Goal: Task Accomplishment & Management: Manage account settings

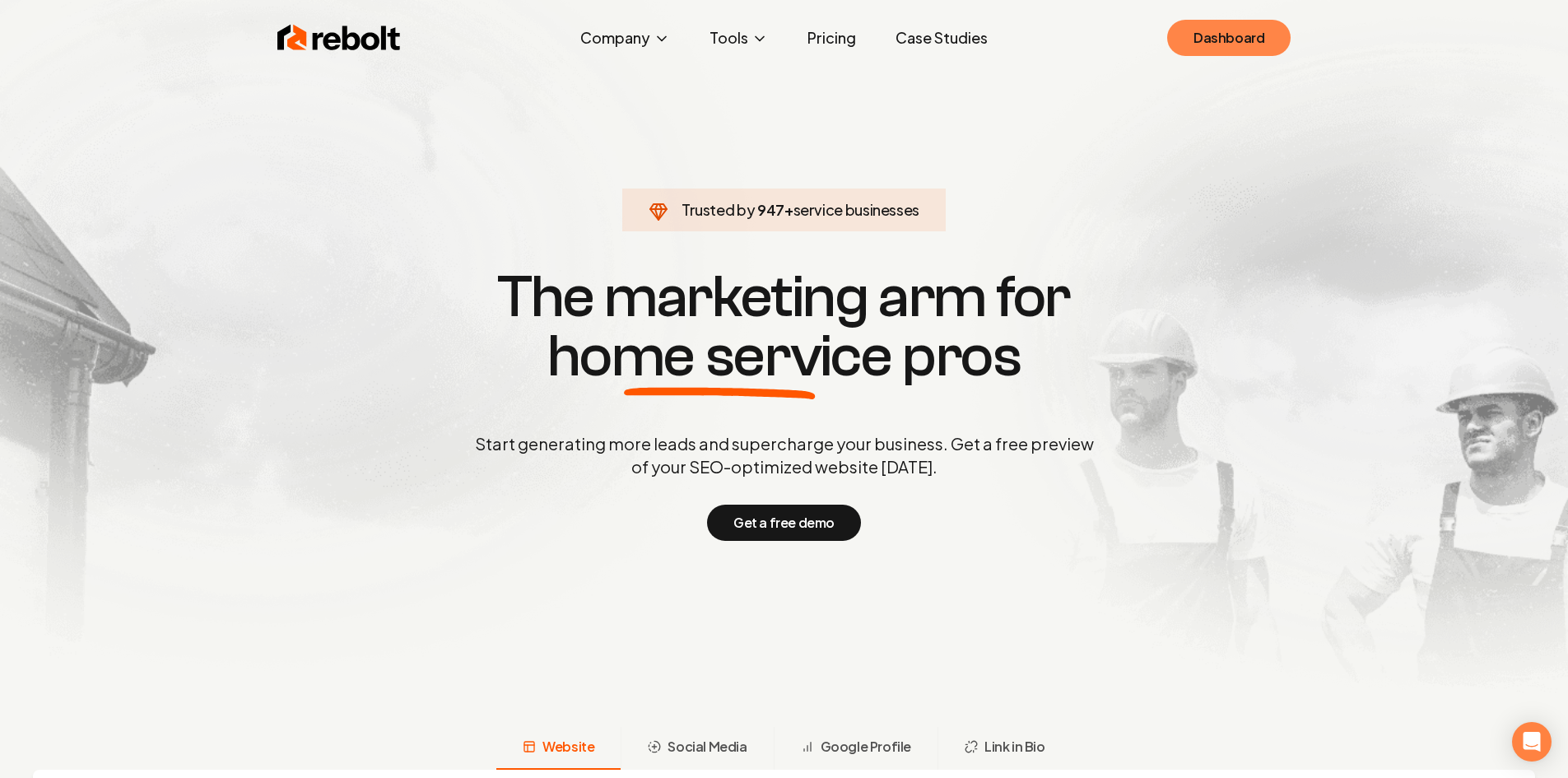
click at [1260, 28] on link "Dashboard" at bounding box center [1228, 37] width 123 height 37
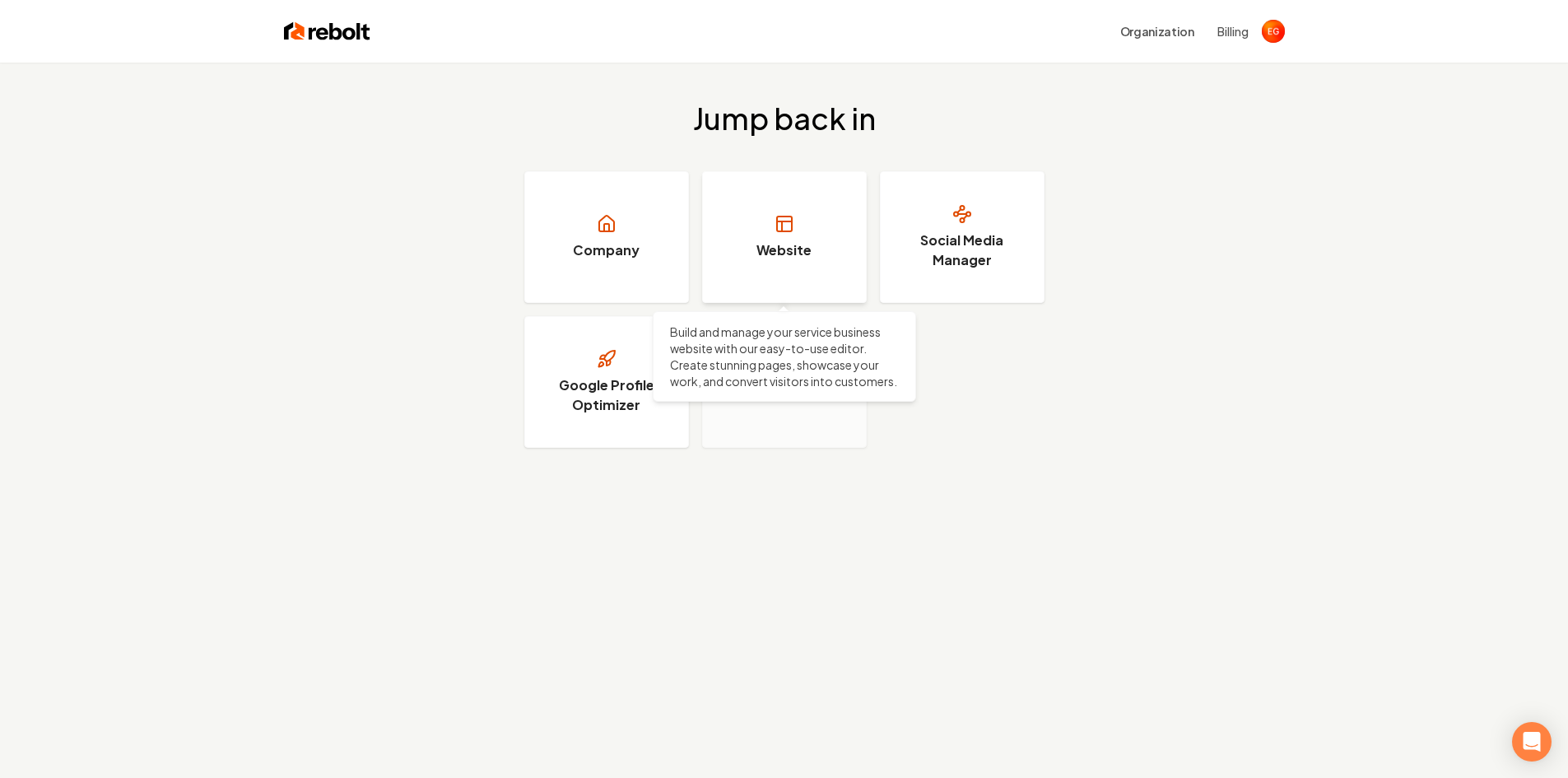
click at [771, 260] on link "Website" at bounding box center [784, 237] width 165 height 132
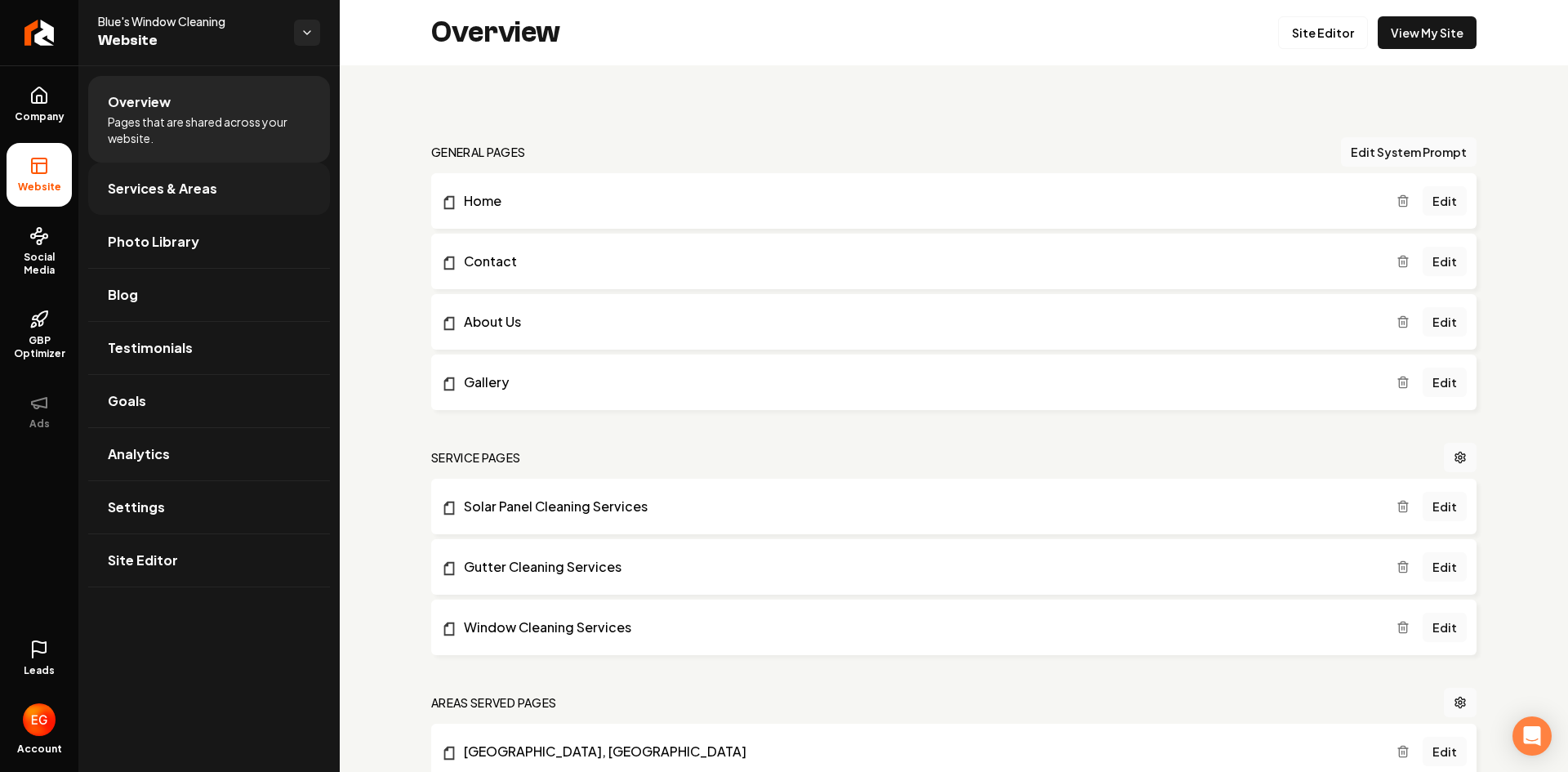
click at [262, 191] on link "Services & Areas" at bounding box center [209, 189] width 242 height 52
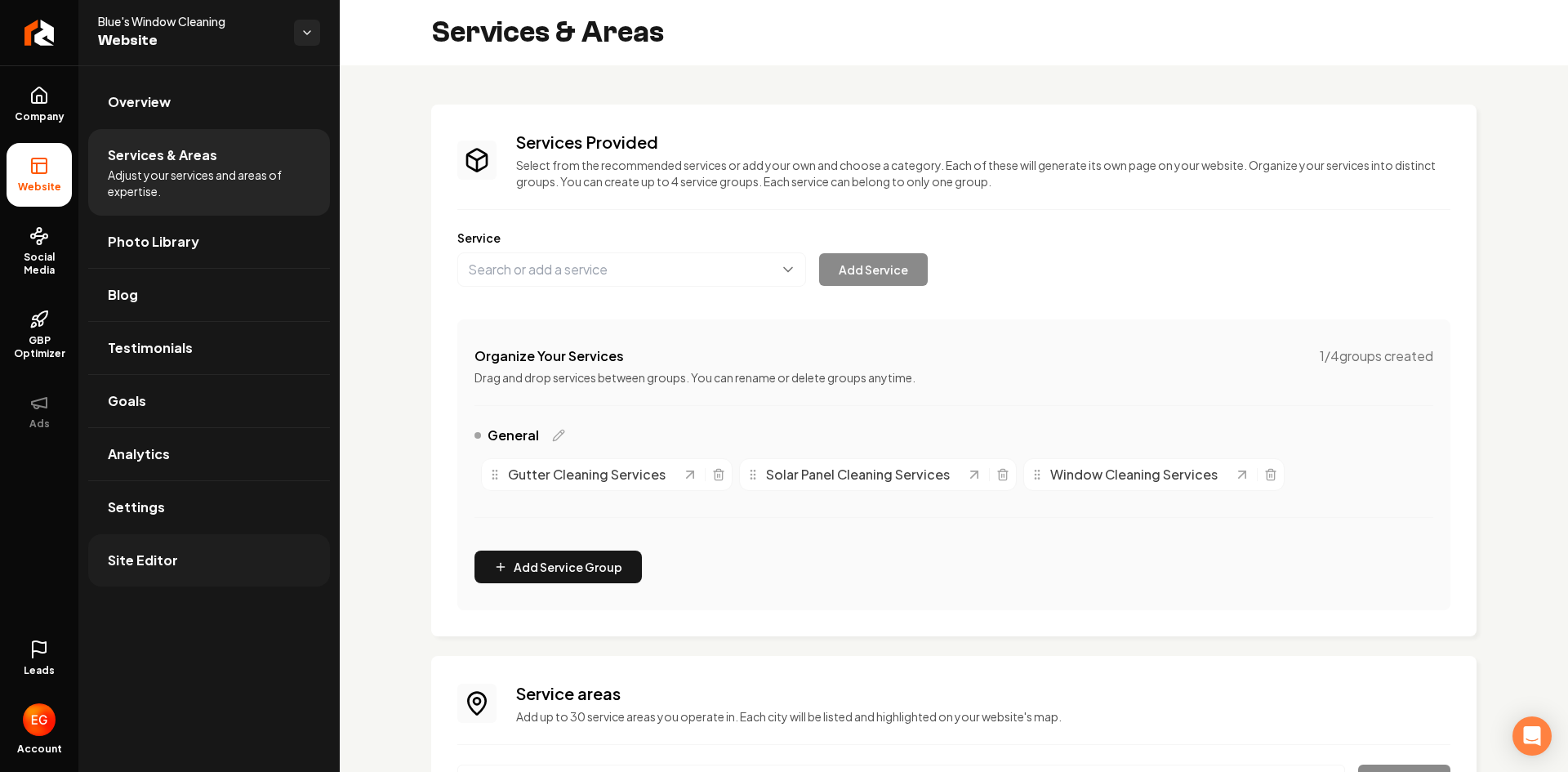
click at [206, 560] on link "Site Editor" at bounding box center [209, 560] width 242 height 52
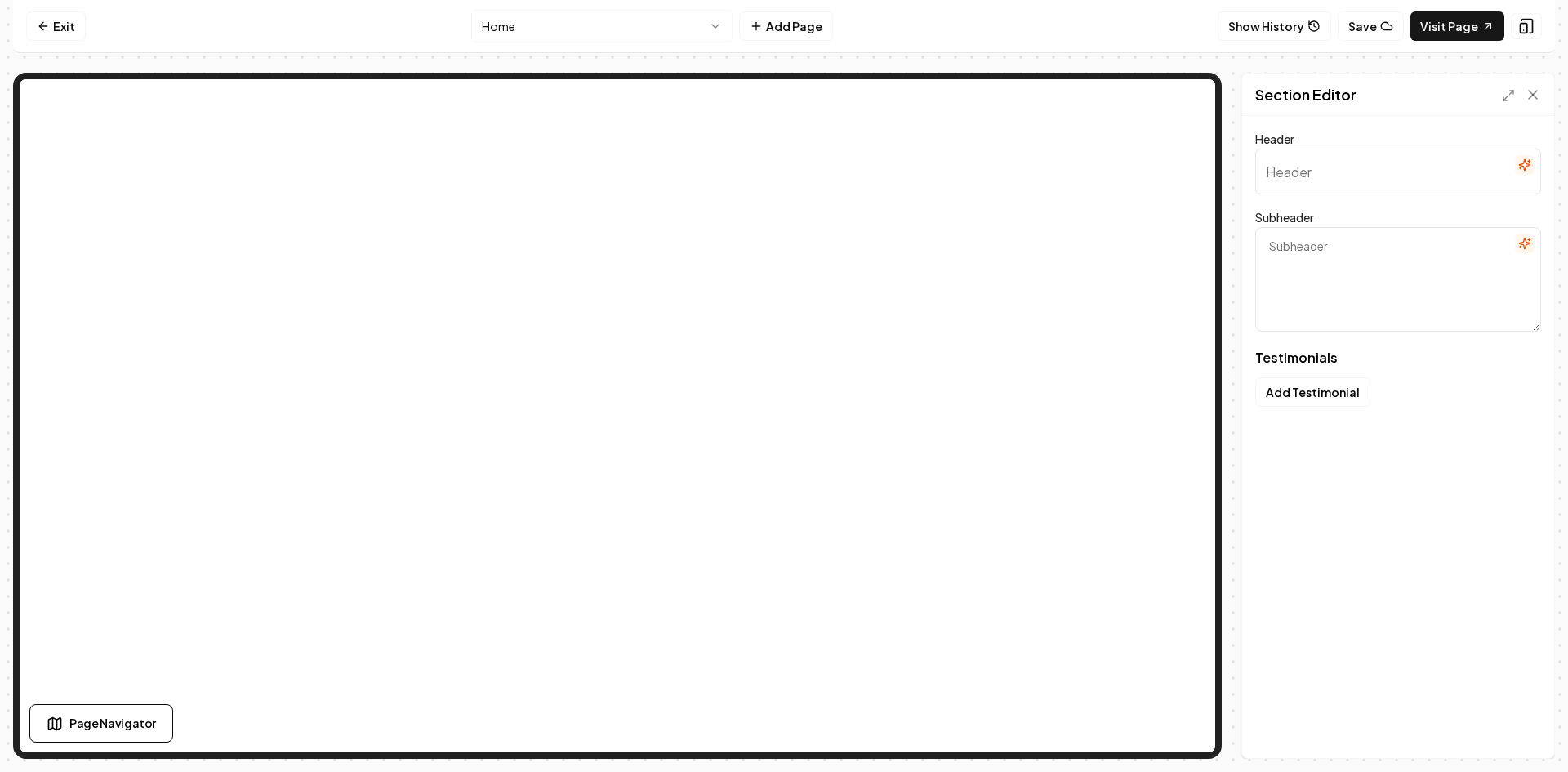
type input "Stories from satisfied partners"
type textarea "Their journeys, their testimonials"
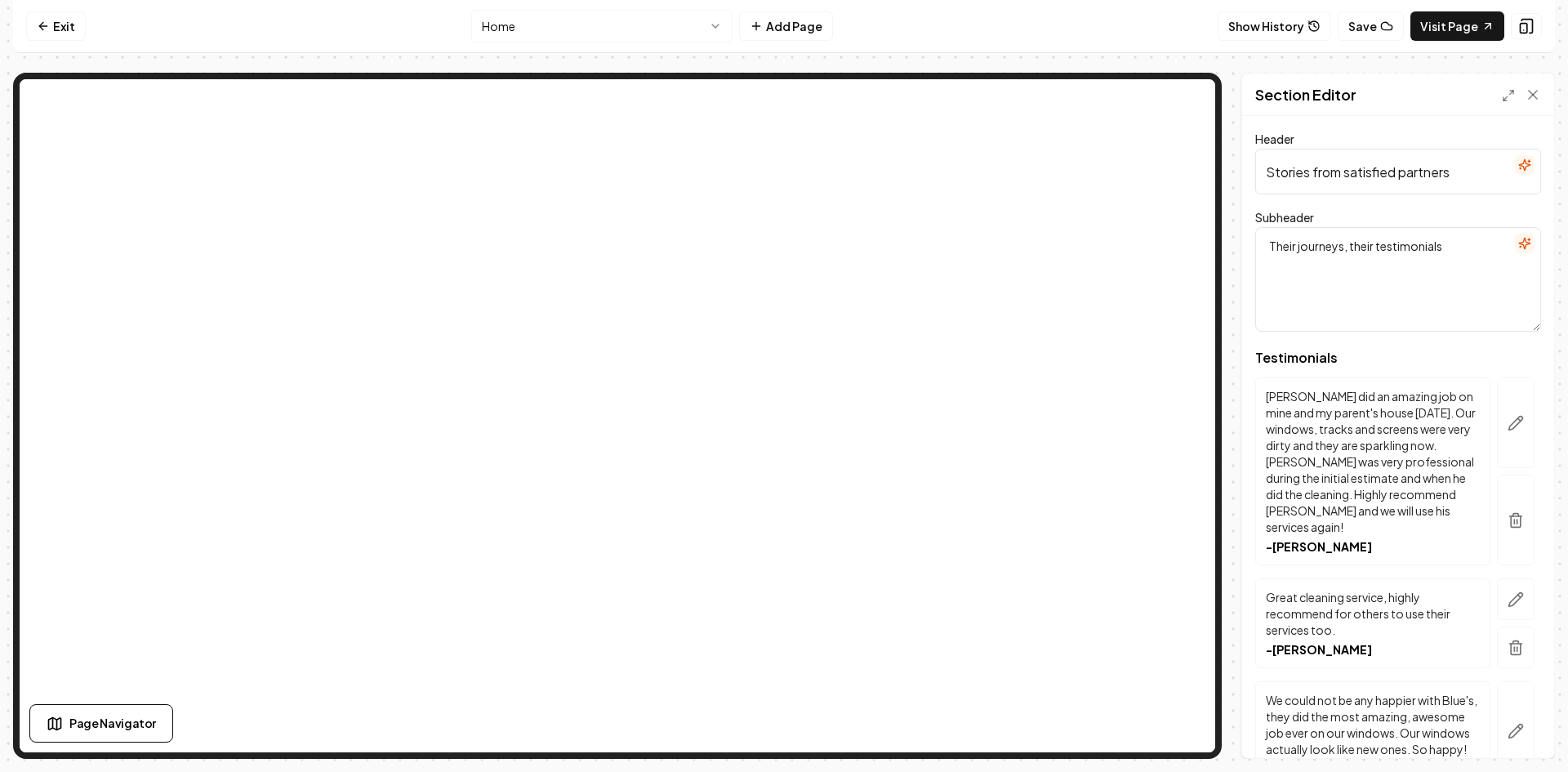
click at [1451, 174] on input "Stories from satisfied partners" at bounding box center [1398, 171] width 286 height 46
click at [1499, 166] on input "Stories from satisfied" at bounding box center [1398, 171] width 286 height 46
click at [1519, 166] on icon "button" at bounding box center [1524, 165] width 11 height 11
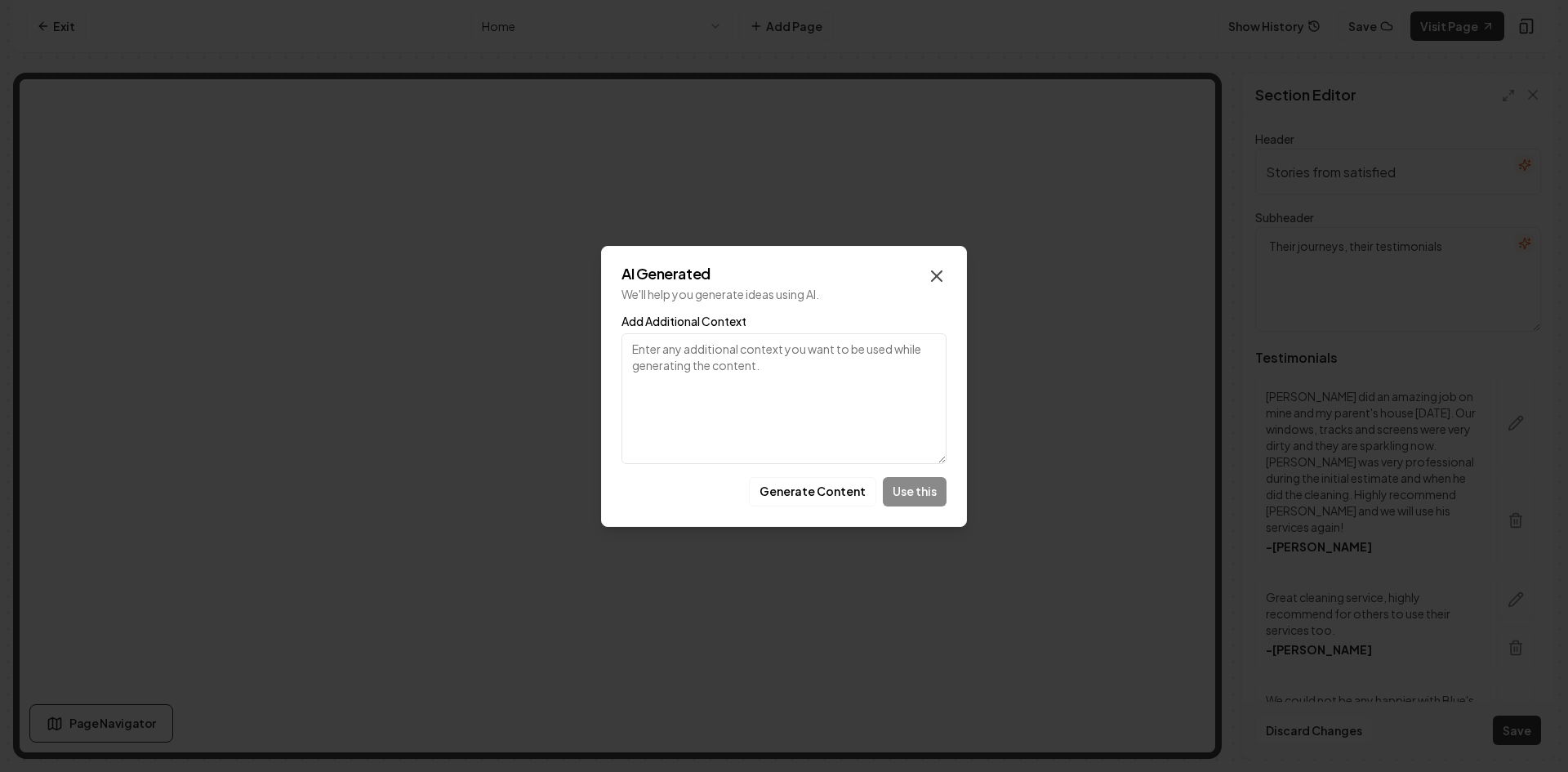
click at [940, 275] on icon "button" at bounding box center [936, 276] width 19 height 19
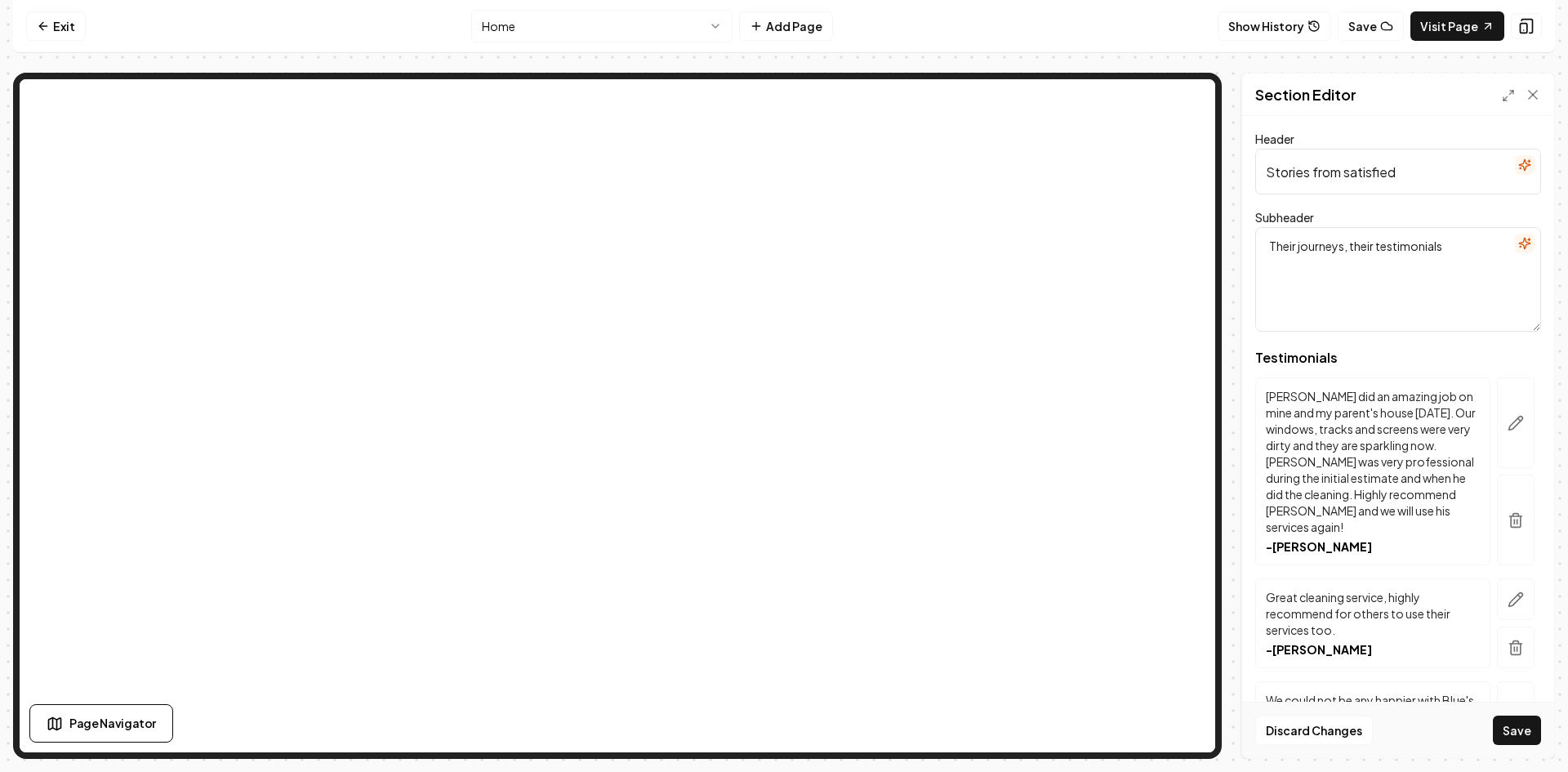
click at [1419, 172] on input "Stories from satisfied" at bounding box center [1398, 171] width 286 height 46
type input "Stories from satisfied customers"
click at [1493, 716] on button "Save" at bounding box center [1517, 730] width 48 height 29
click at [1519, 245] on icon "button" at bounding box center [1524, 244] width 11 height 11
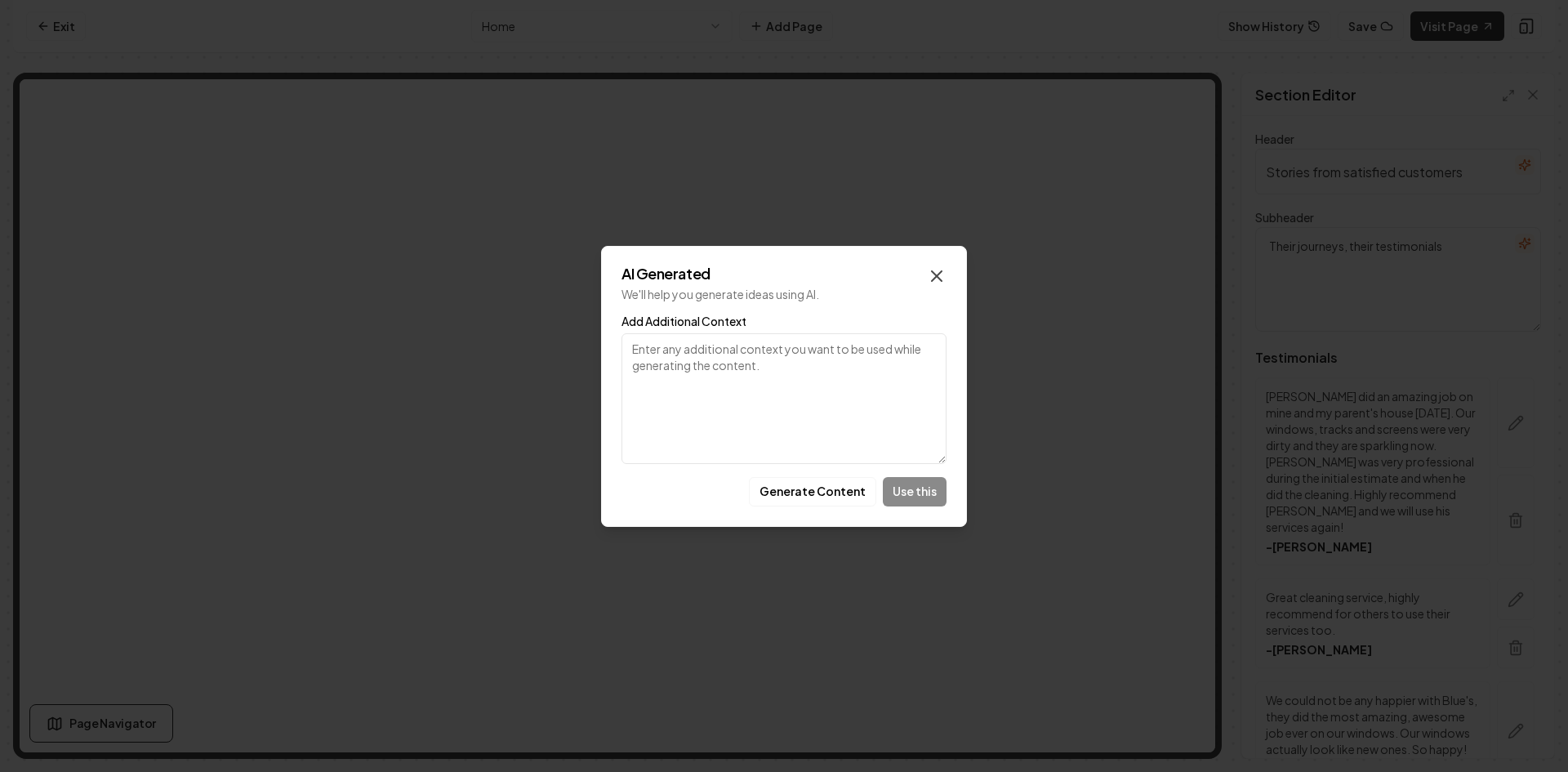
click at [942, 277] on icon "button" at bounding box center [936, 276] width 19 height 19
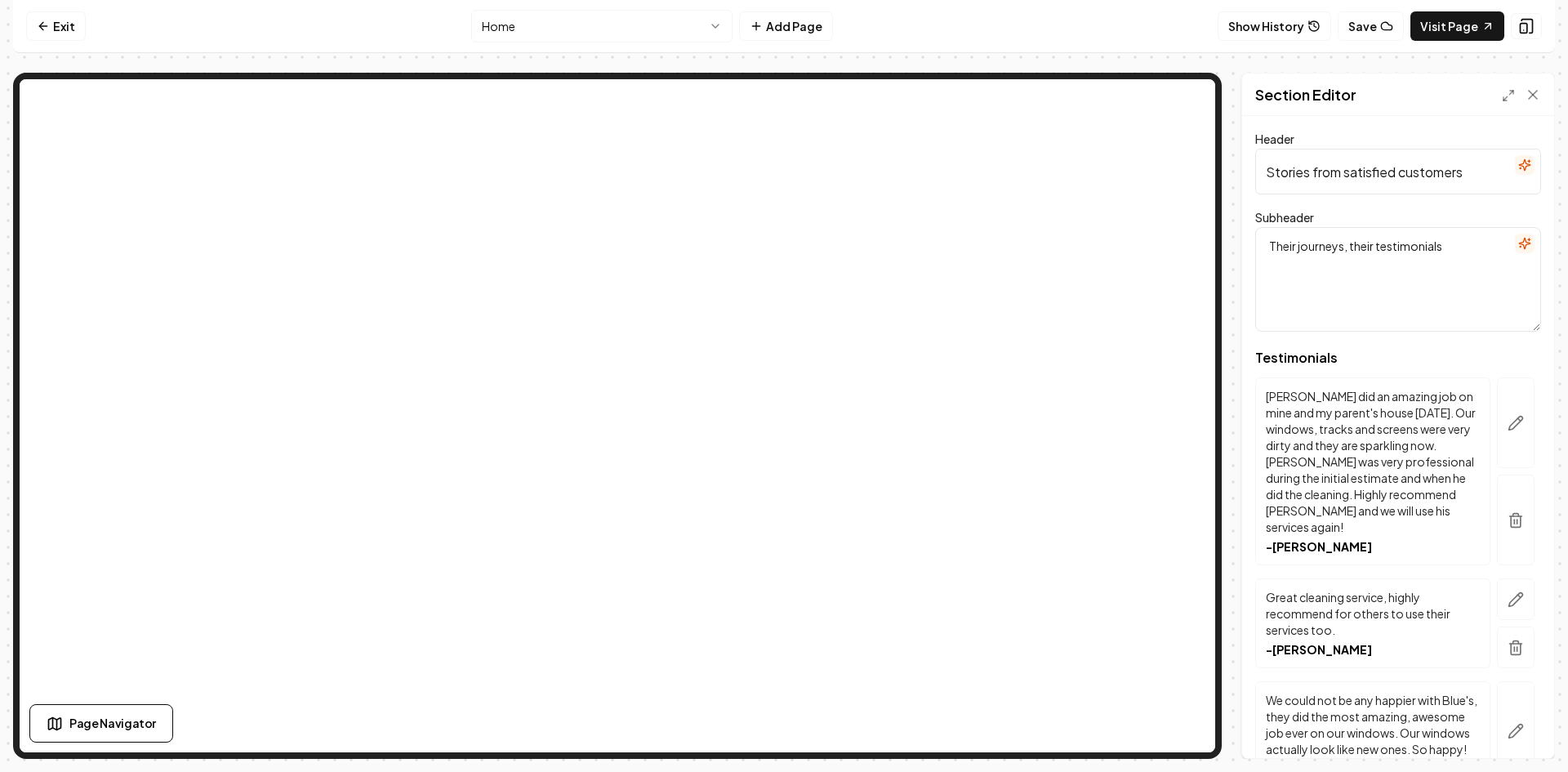
drag, startPoint x: 1351, startPoint y: 250, endPoint x: 1255, endPoint y: 261, distance: 96.6
click at [1263, 261] on textarea "Their journeys, their testimonials" at bounding box center [1398, 280] width 286 height 105
type textarea "Their testimonials"
click at [1517, 733] on button "Save" at bounding box center [1517, 730] width 48 height 29
click at [1266, 249] on textarea "Their testimonials" at bounding box center [1398, 280] width 286 height 105
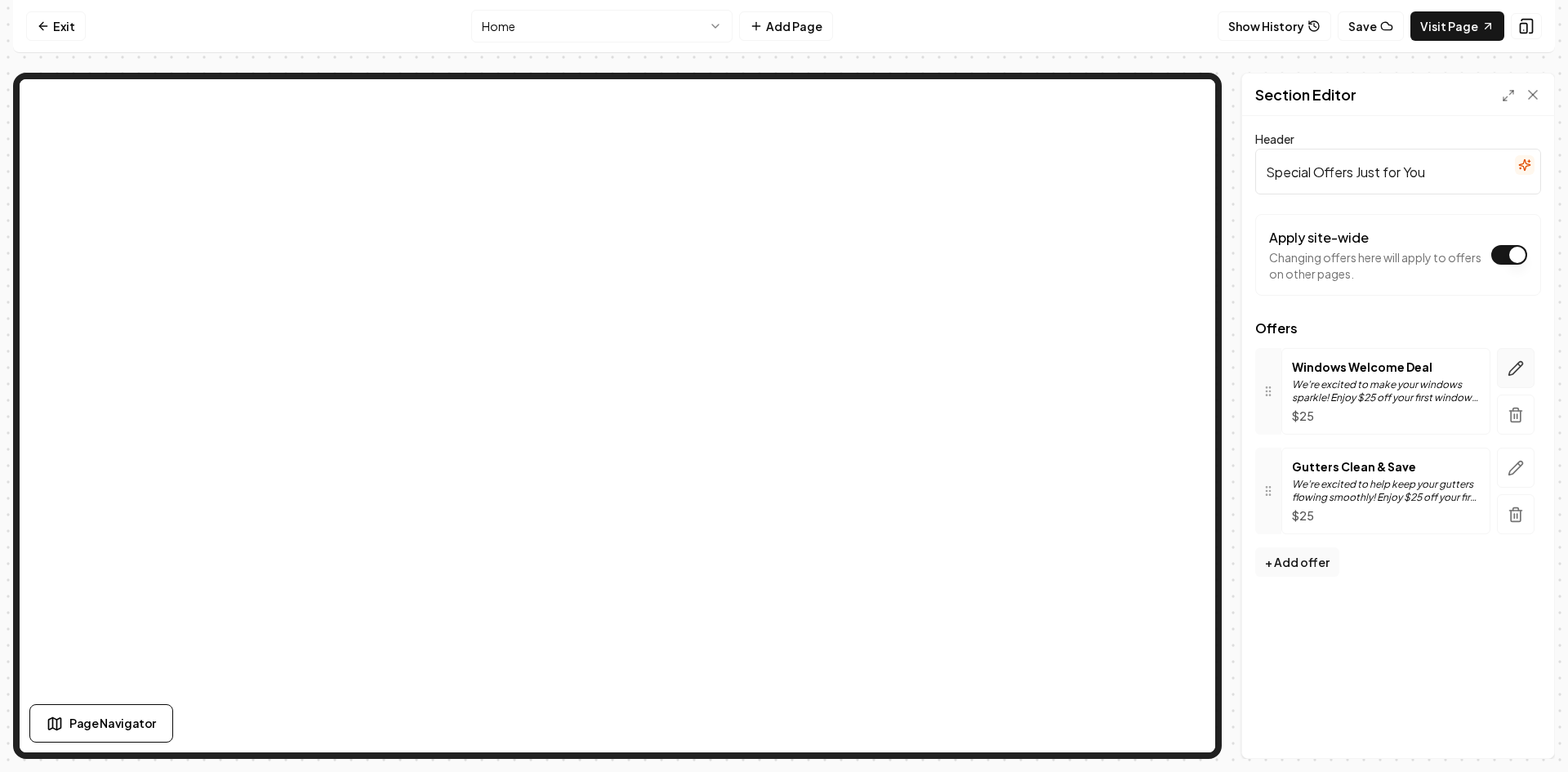
click at [1520, 372] on icon "button" at bounding box center [1516, 368] width 16 height 16
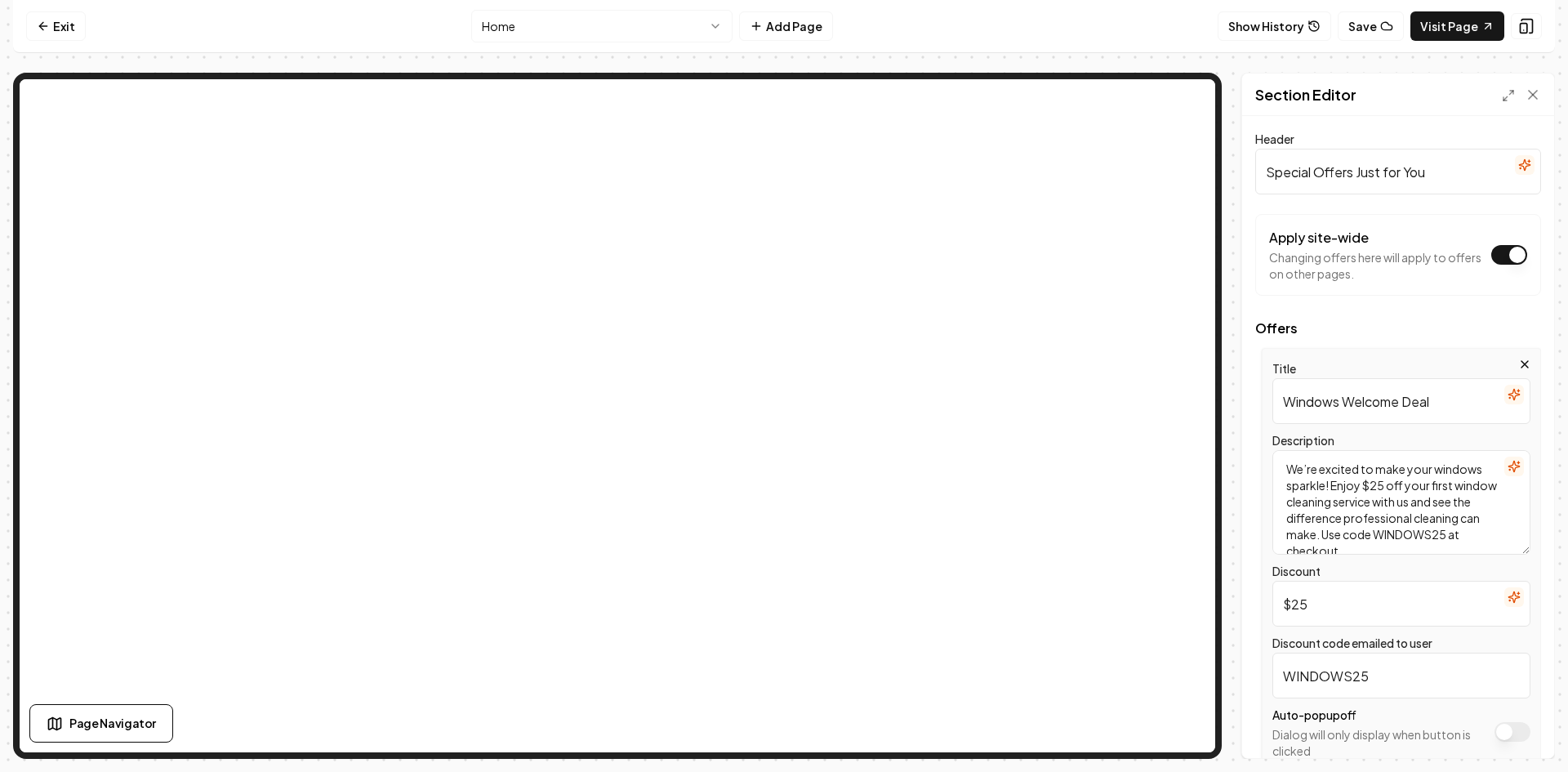
click at [1312, 608] on input "$25" at bounding box center [1402, 603] width 258 height 46
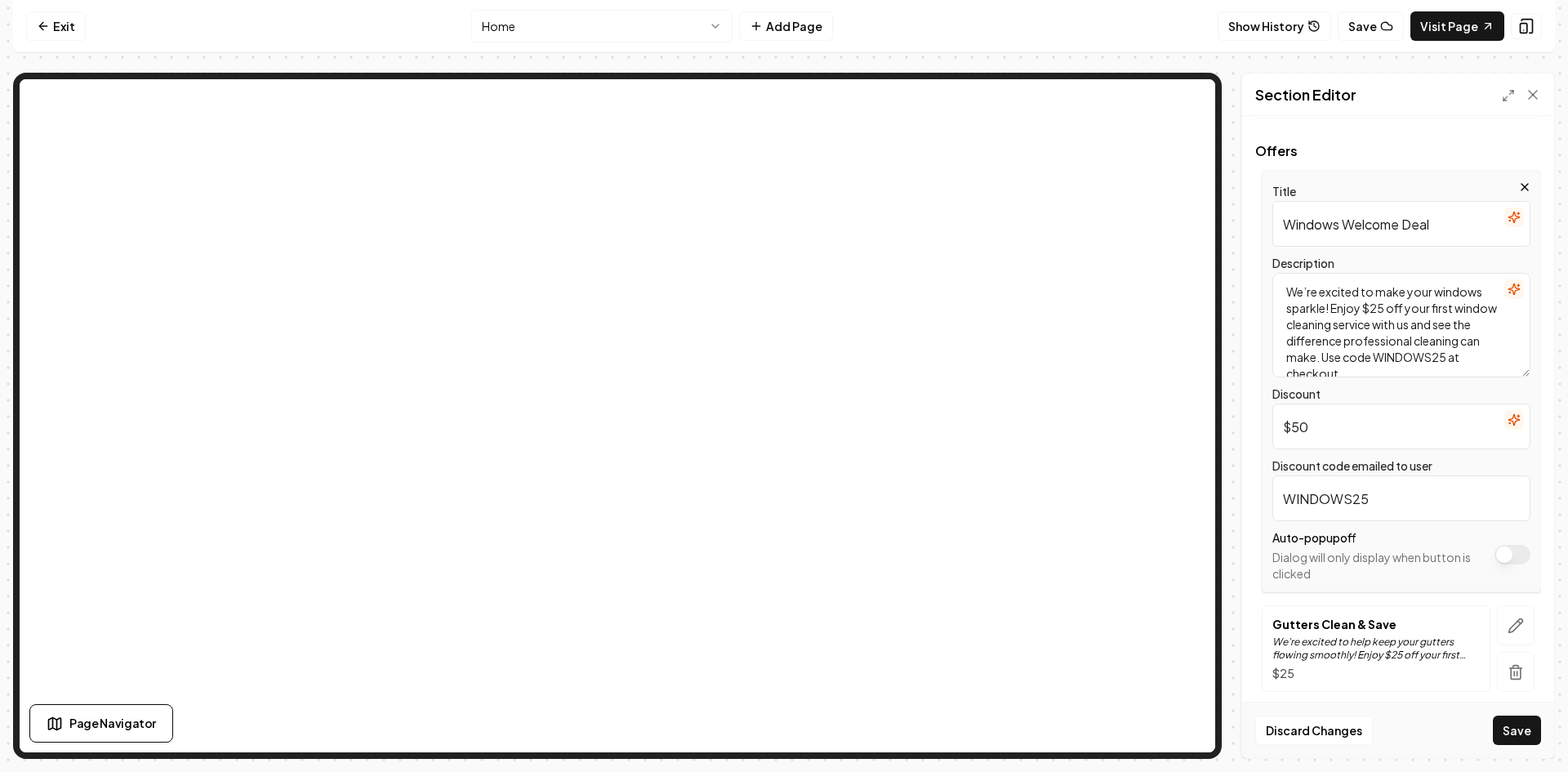
scroll to position [147, 0]
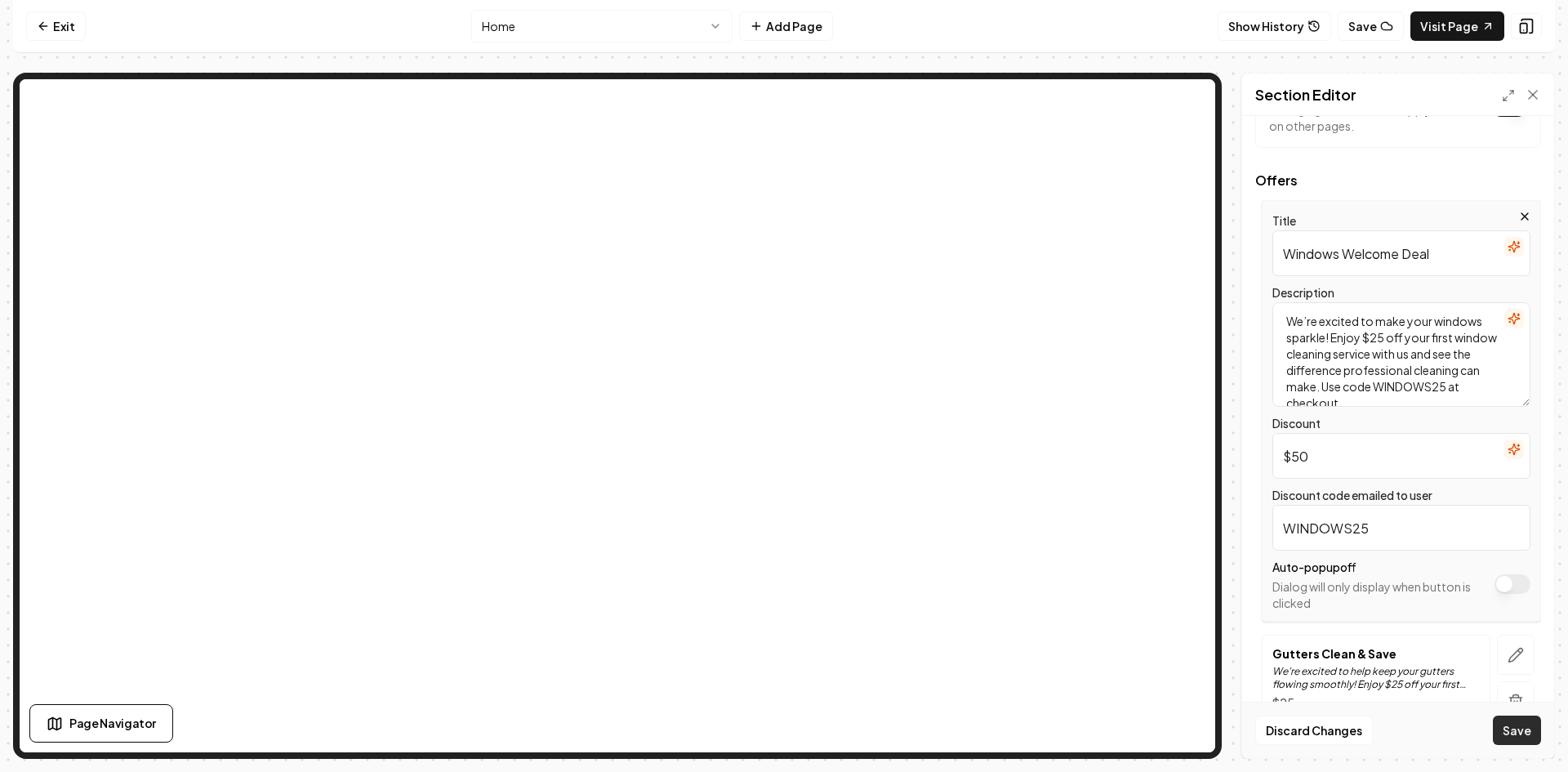
type input "$50"
click at [1512, 732] on button "Save" at bounding box center [1517, 730] width 48 height 29
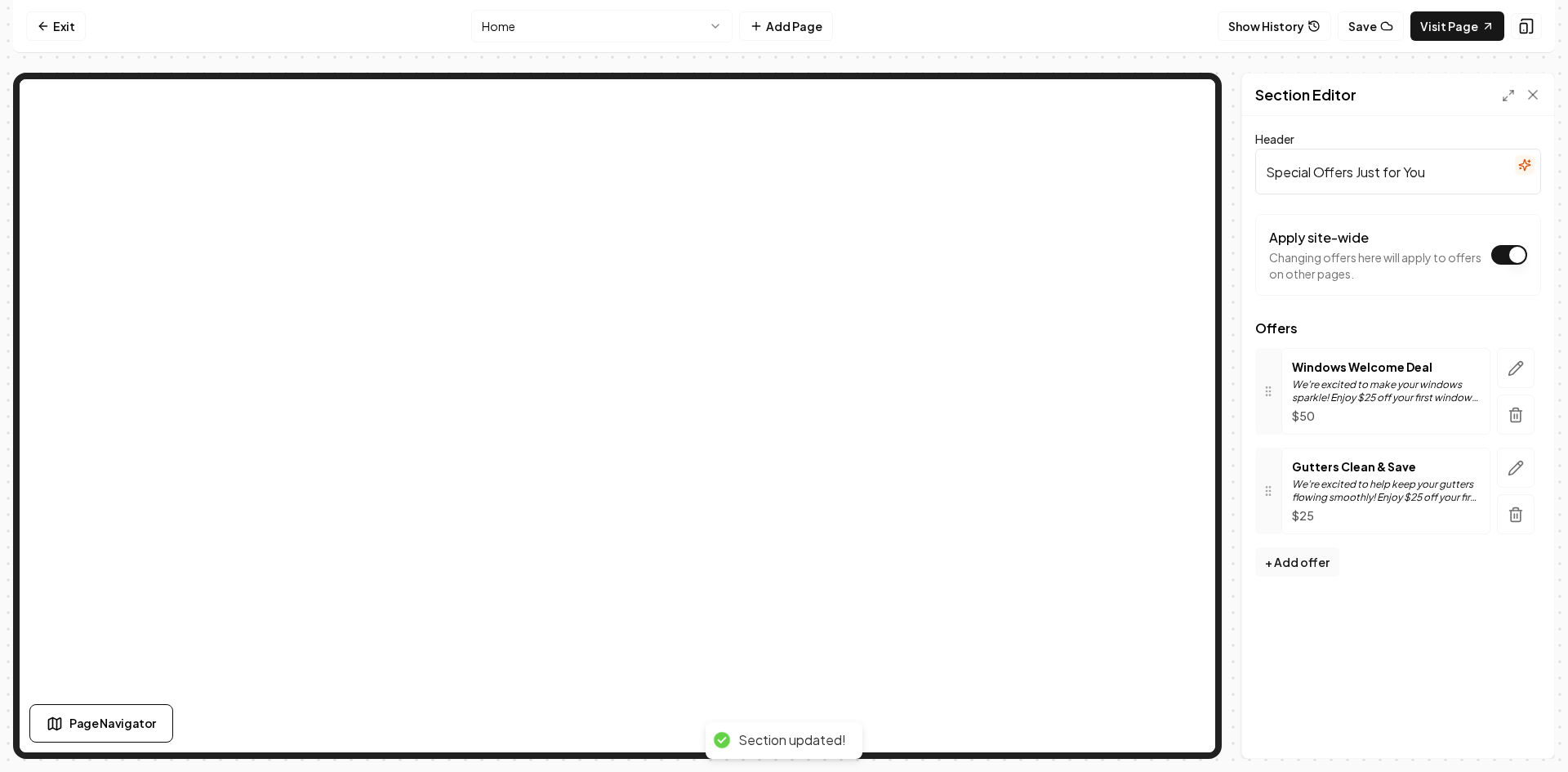
scroll to position [0, 0]
click at [1511, 474] on icon "button" at bounding box center [1516, 468] width 16 height 16
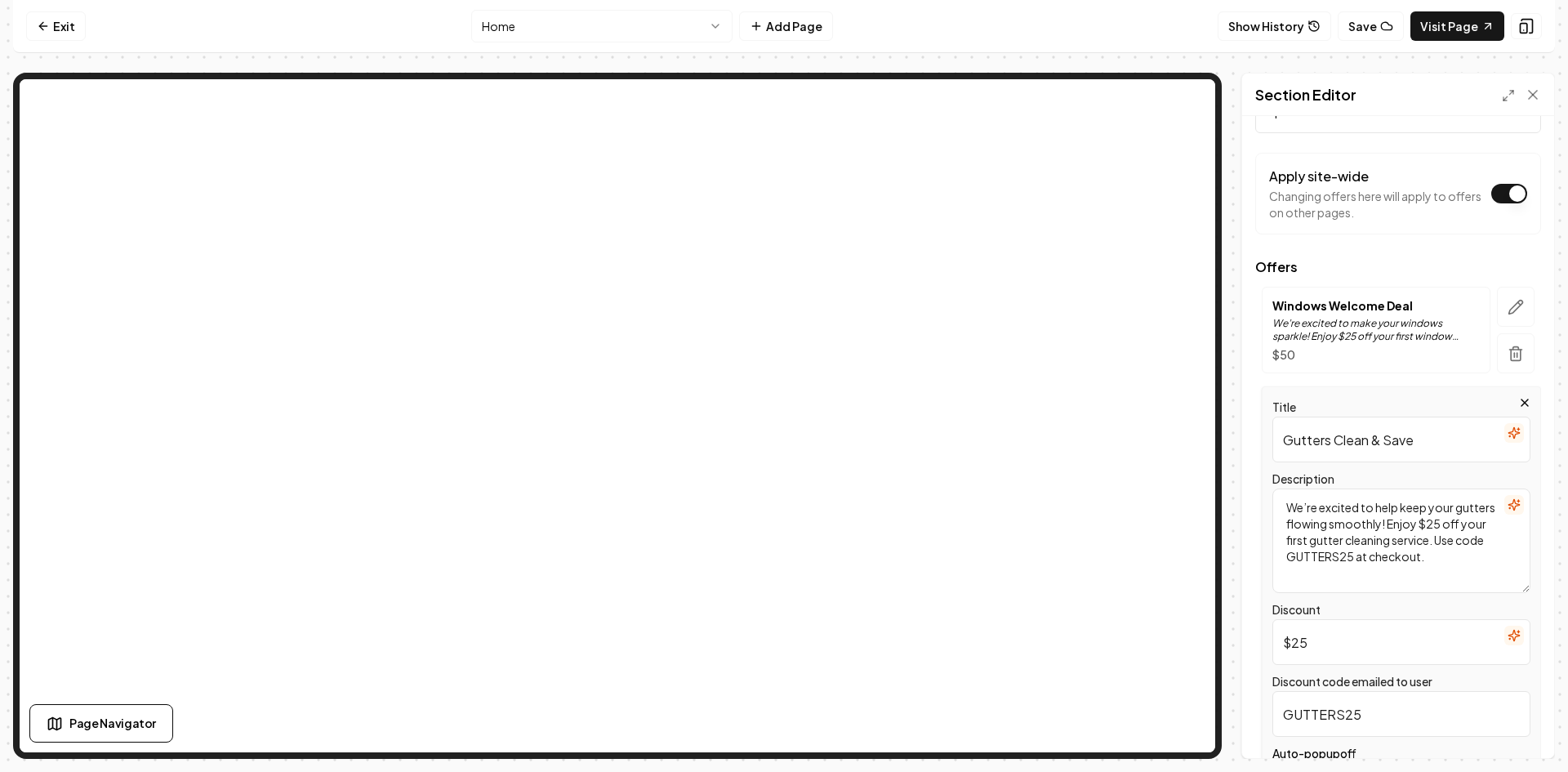
scroll to position [164, 0]
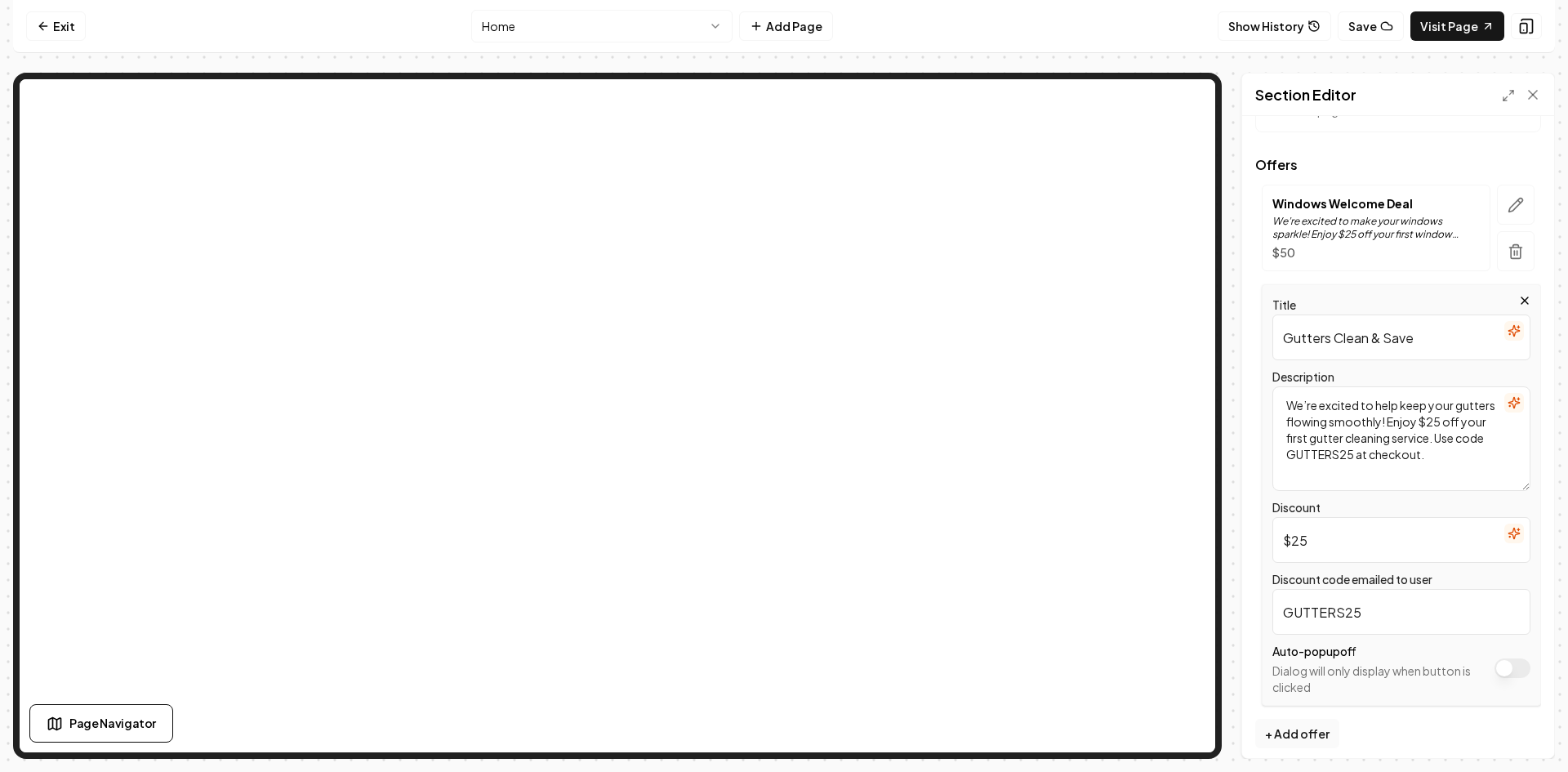
click at [1341, 574] on label "Discount code emailed to user" at bounding box center [1353, 579] width 160 height 14
click at [1341, 589] on input "GUTTERS25" at bounding box center [1402, 612] width 258 height 46
click at [1327, 547] on input "$25" at bounding box center [1402, 540] width 258 height 46
type input "$50"
click at [1361, 616] on input "GUTTERS25" at bounding box center [1402, 612] width 258 height 46
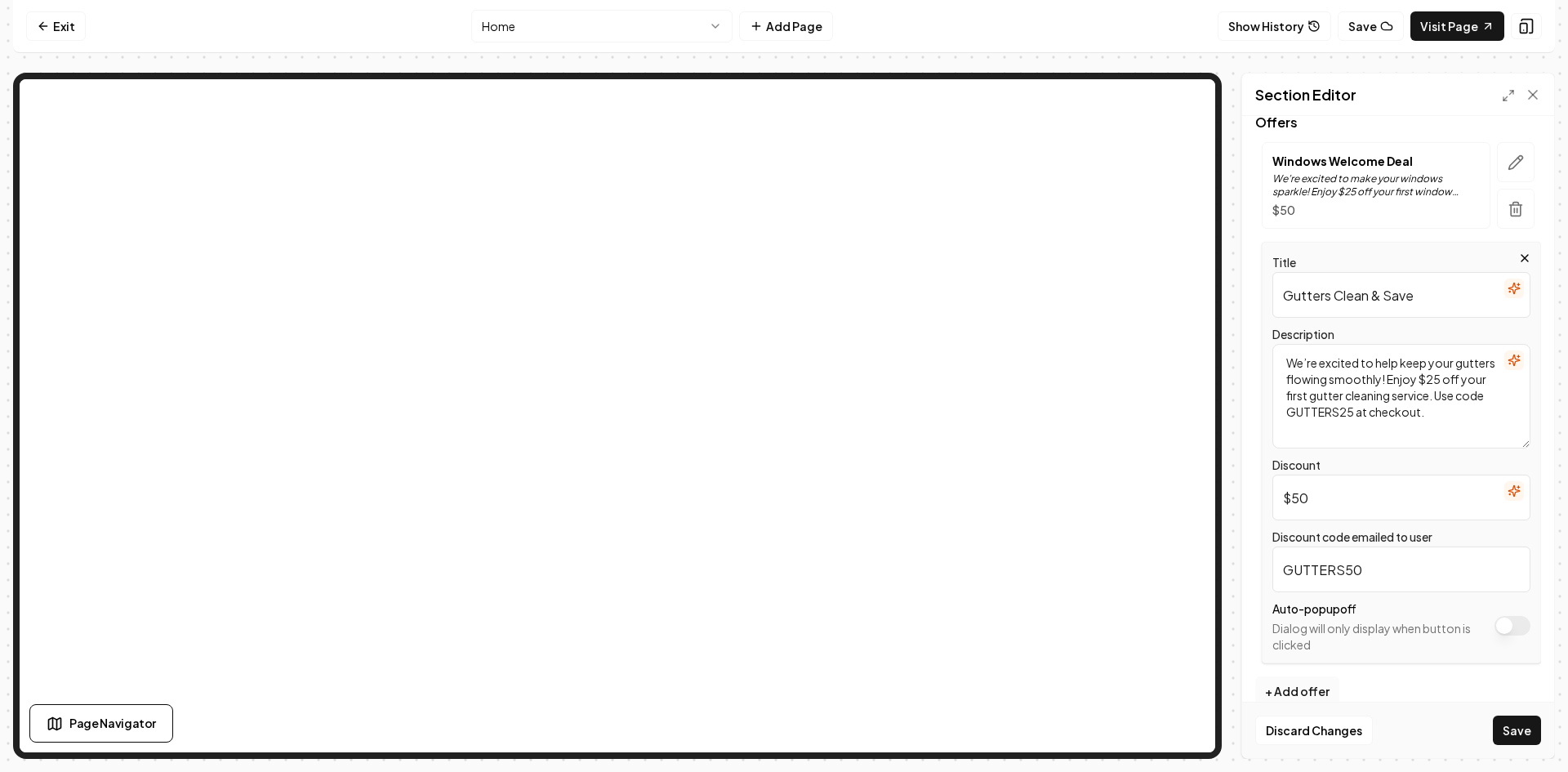
scroll to position [229, 0]
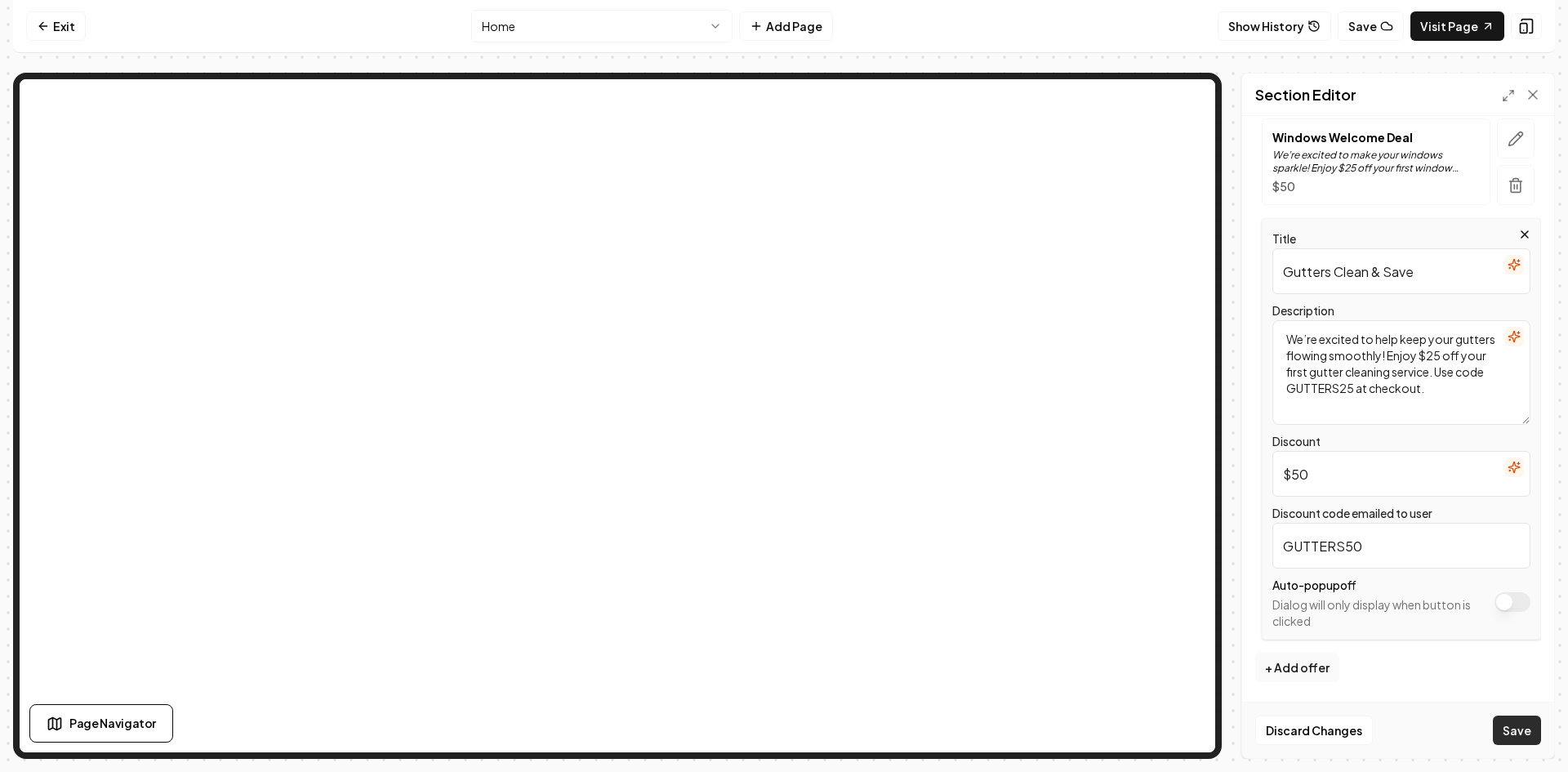
type input "GUTTERS50"
click at [1523, 721] on button "Save" at bounding box center [1517, 730] width 48 height 29
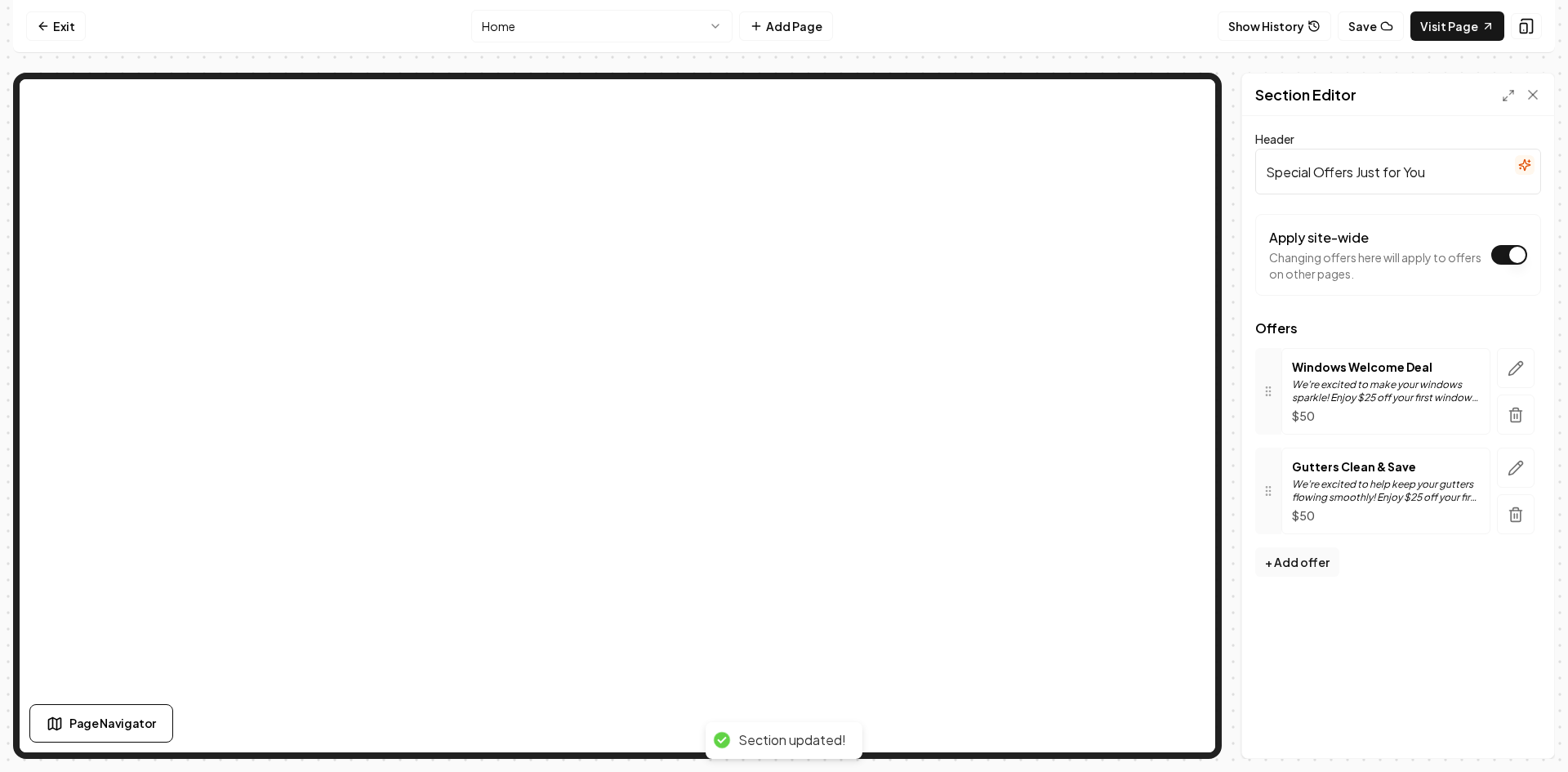
scroll to position [0, 0]
click at [1514, 367] on icon "button" at bounding box center [1517, 368] width 13 height 13
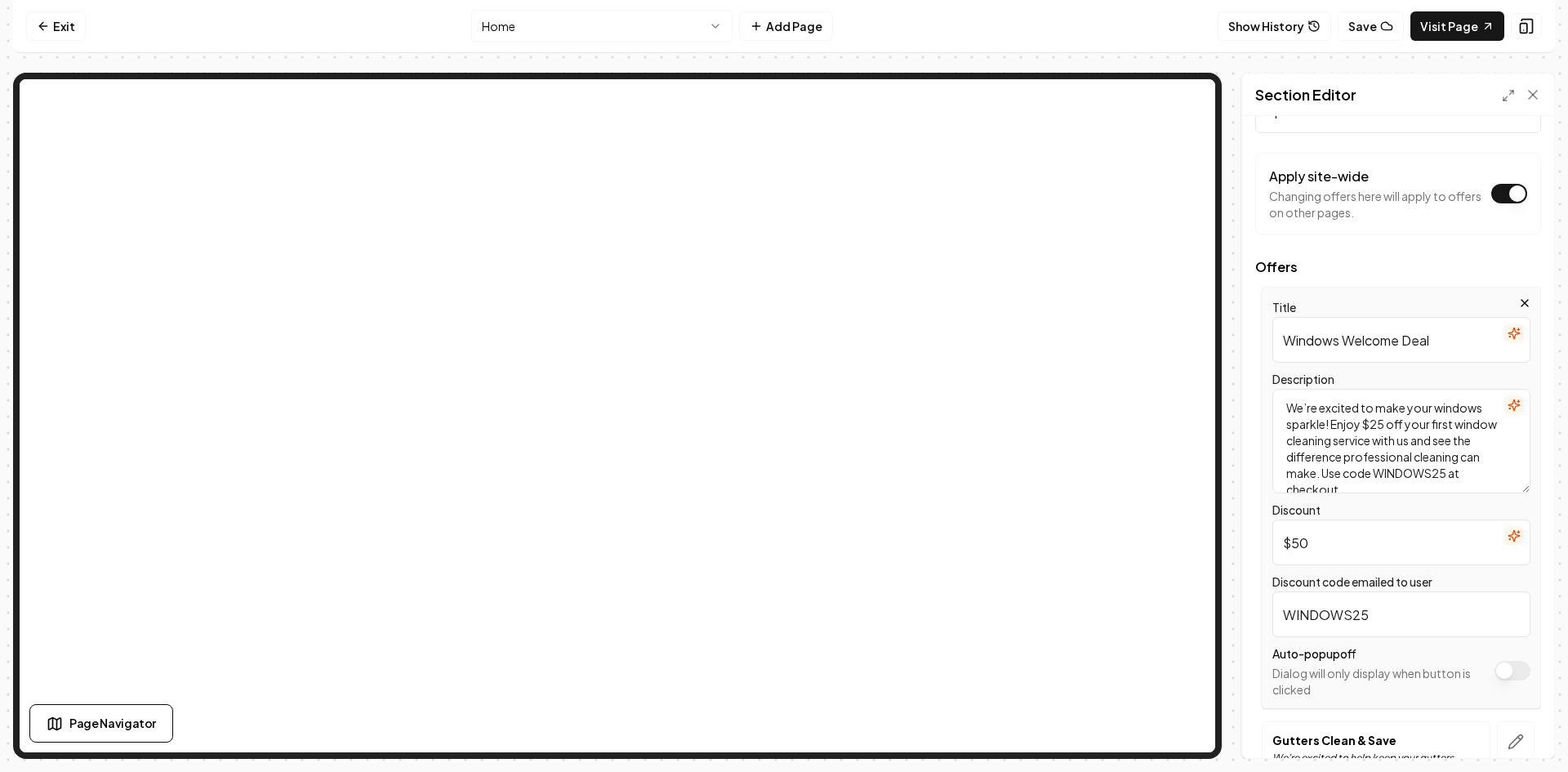
scroll to position [164, 0]
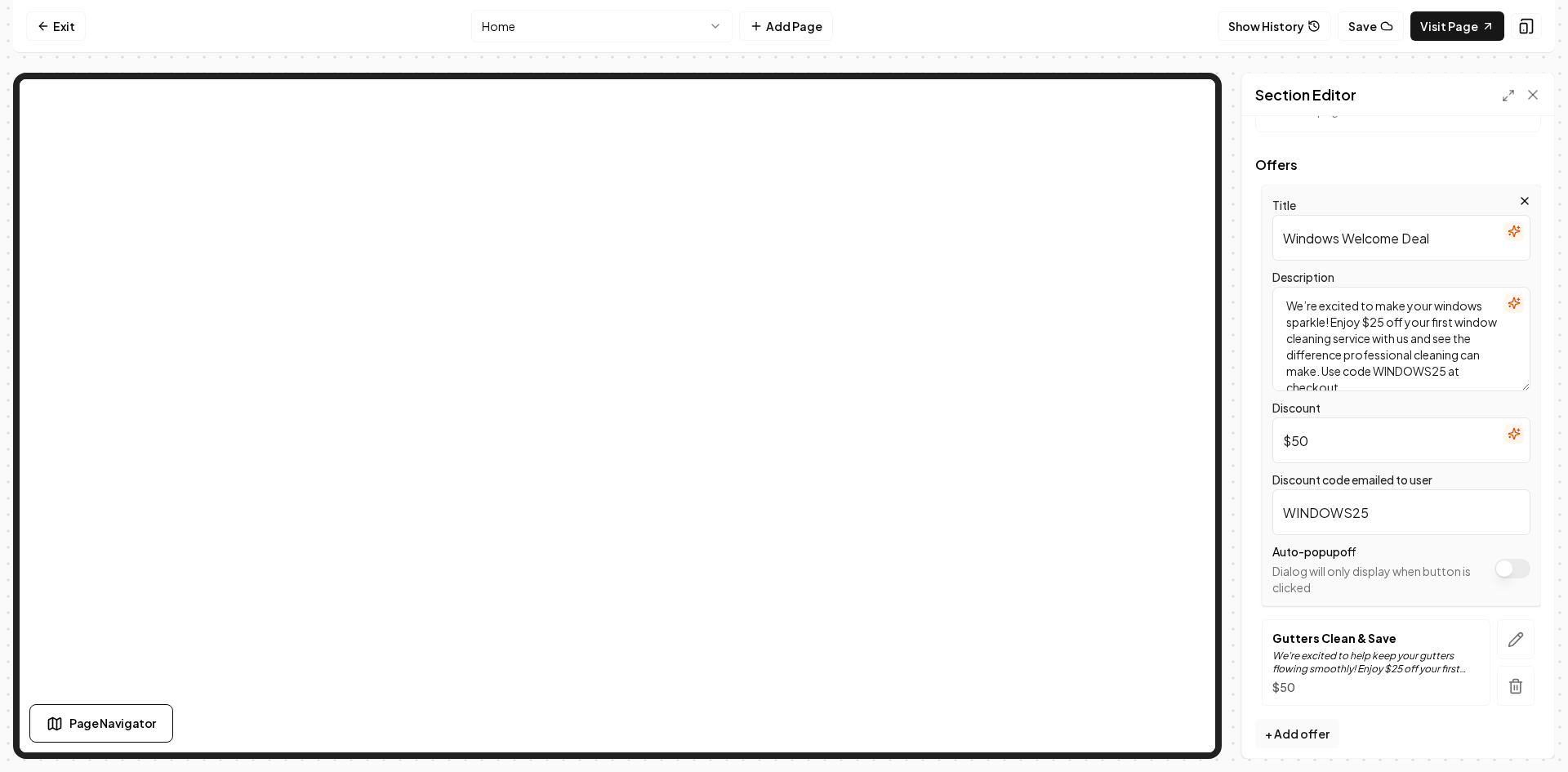
click at [1377, 507] on input "WINDOWS25" at bounding box center [1402, 512] width 258 height 46
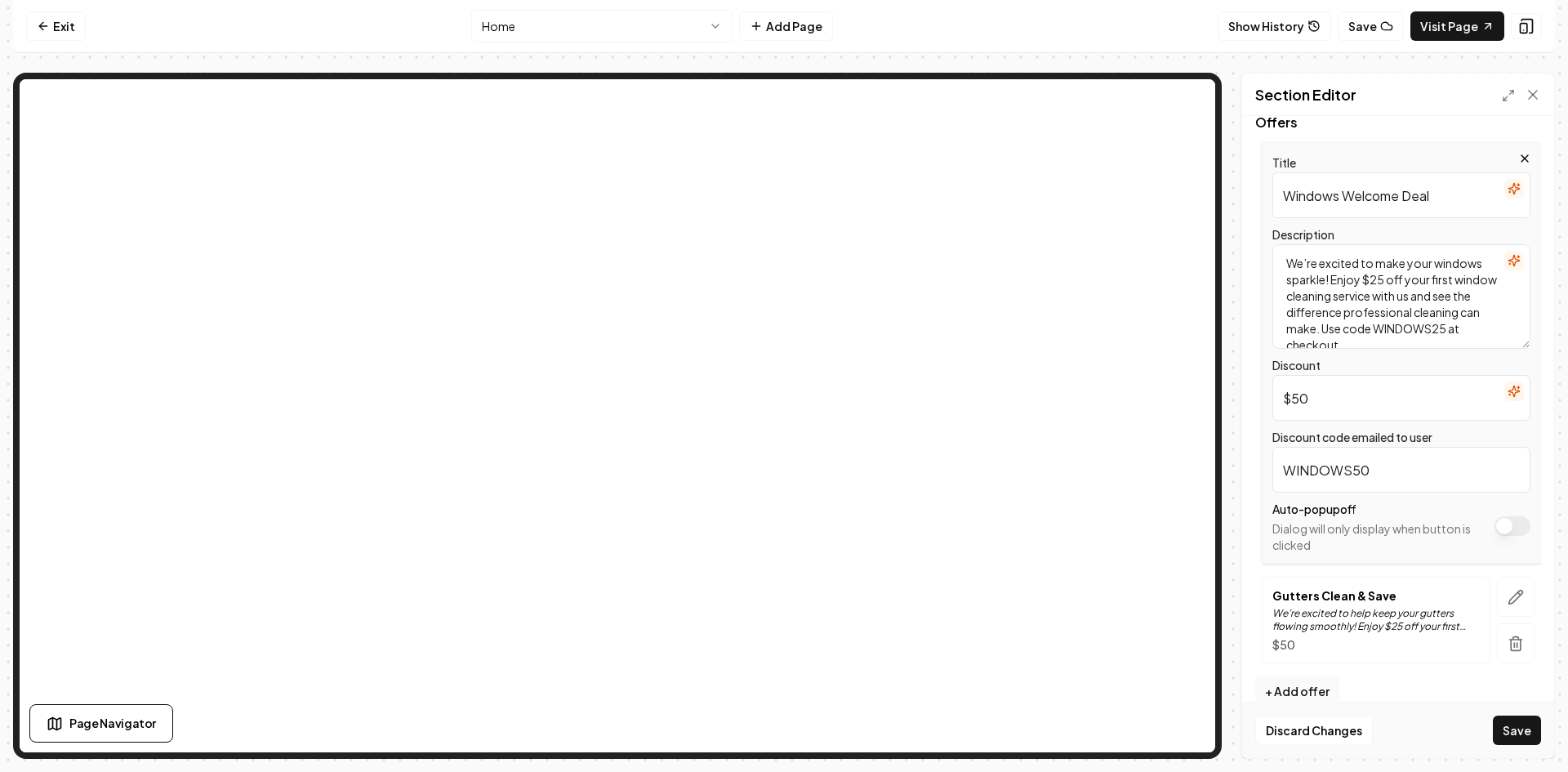
scroll to position [229, 0]
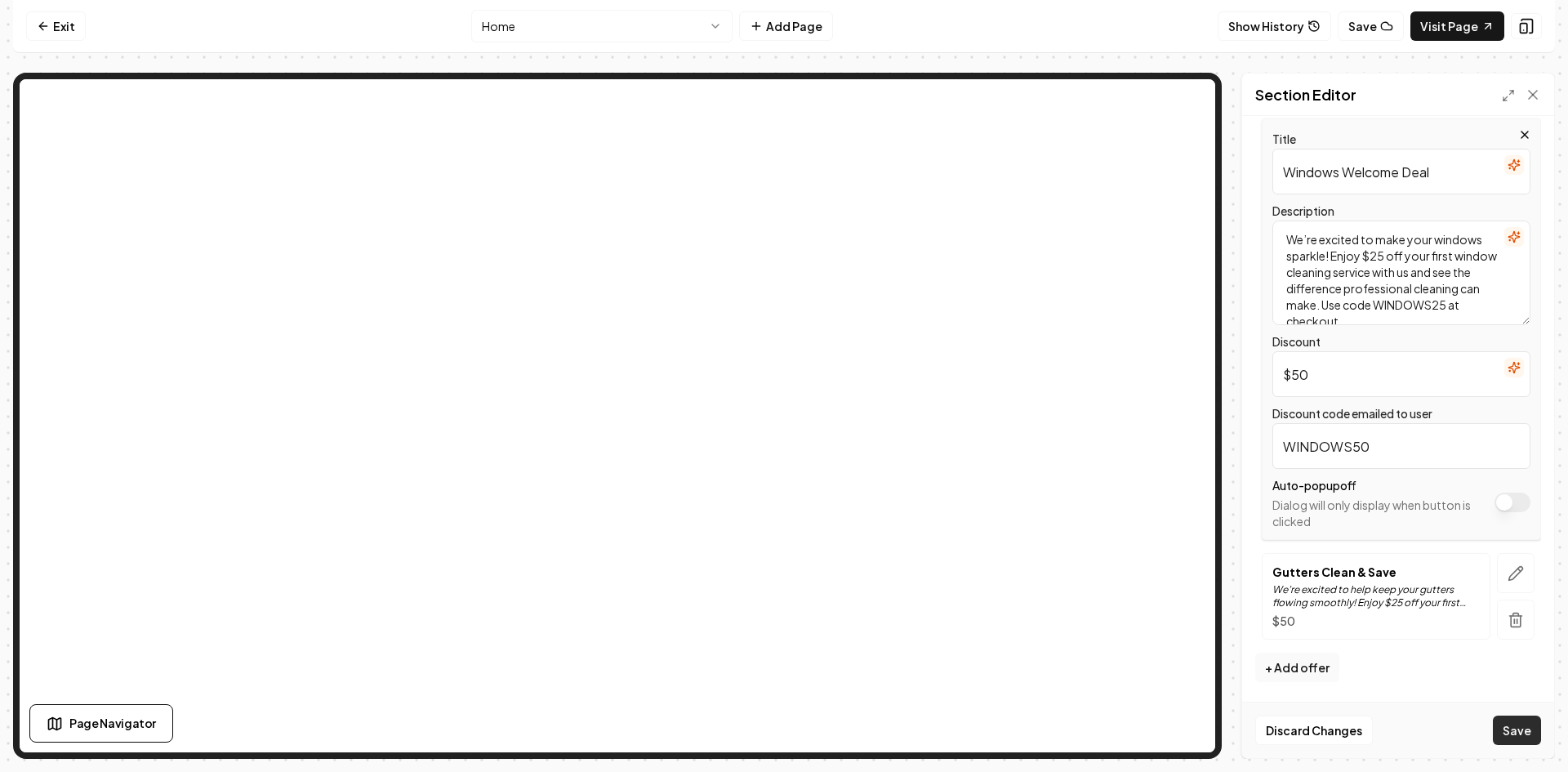
type input "WINDOWS50"
click at [1533, 733] on button "Save" at bounding box center [1517, 730] width 48 height 29
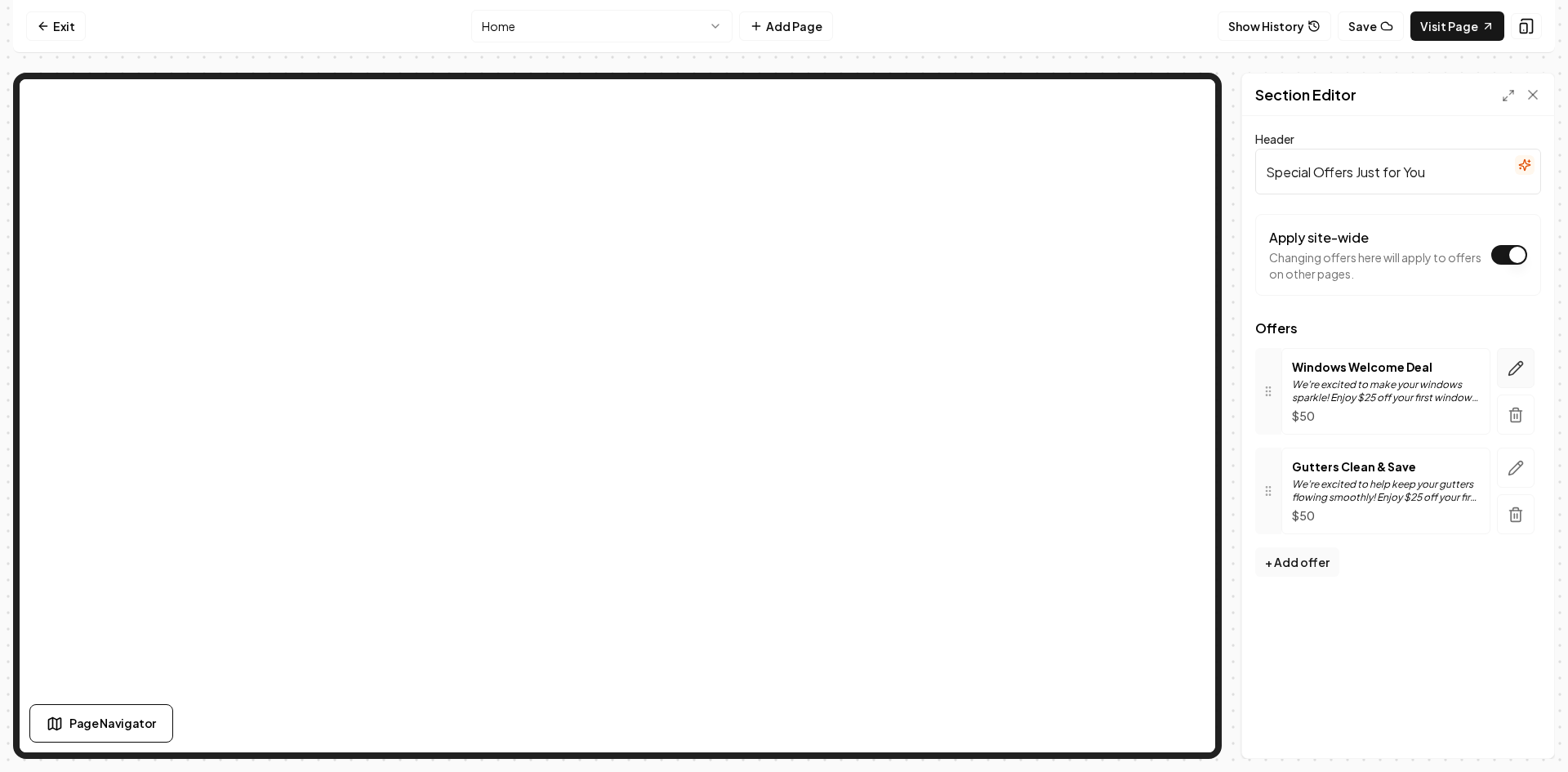
click at [1514, 367] on icon "button" at bounding box center [1517, 368] width 13 height 13
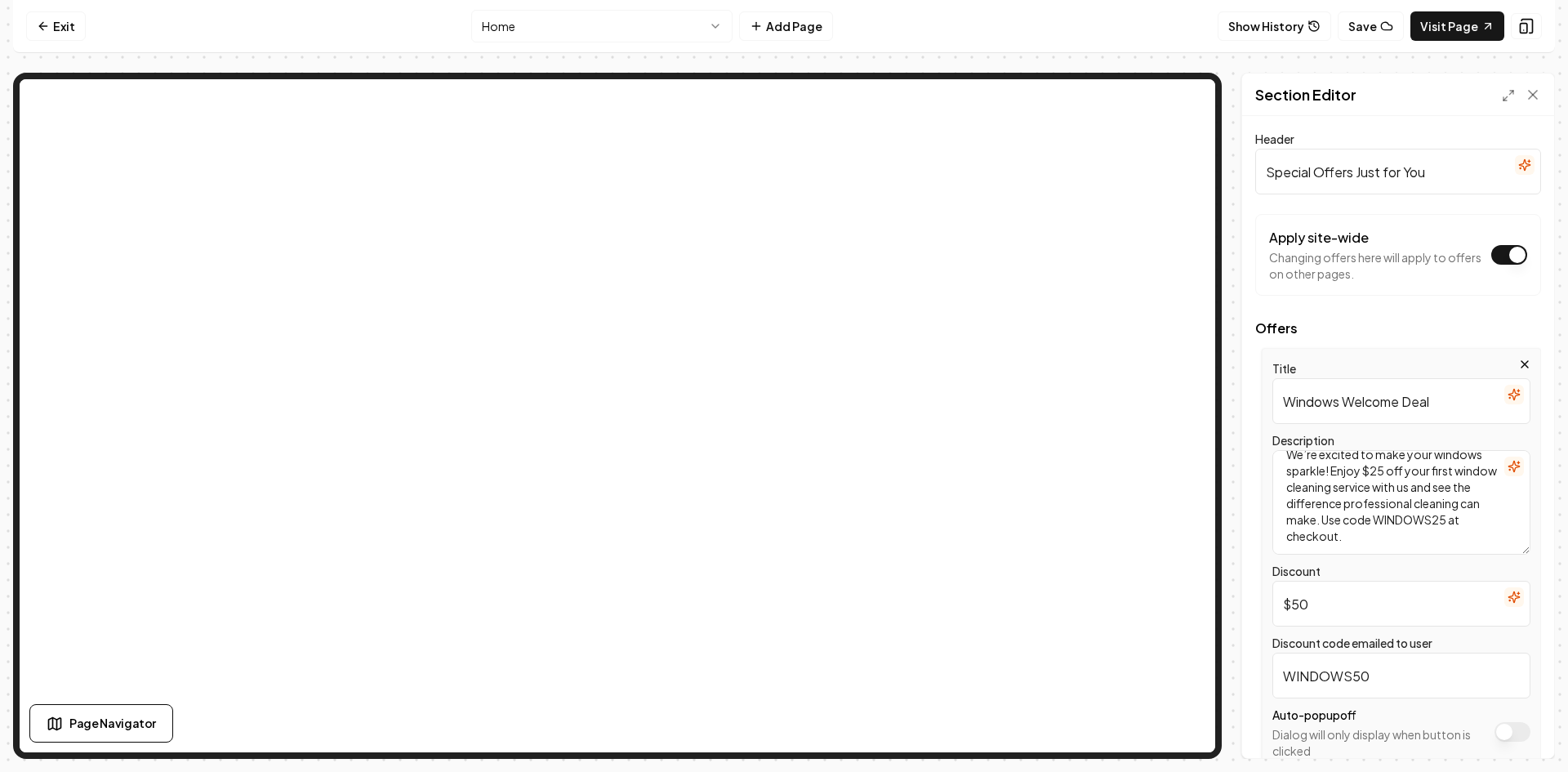
scroll to position [31, 0]
click at [1412, 517] on textarea "We’re excited to make your windows sparkle! Enjoy $25 off your first window cle…" at bounding box center [1402, 502] width 258 height 105
type textarea "We’re excited to make your windows sparkle! Enjoy $25 off your first window cle…"
click at [1530, 725] on button "Save" at bounding box center [1517, 730] width 48 height 29
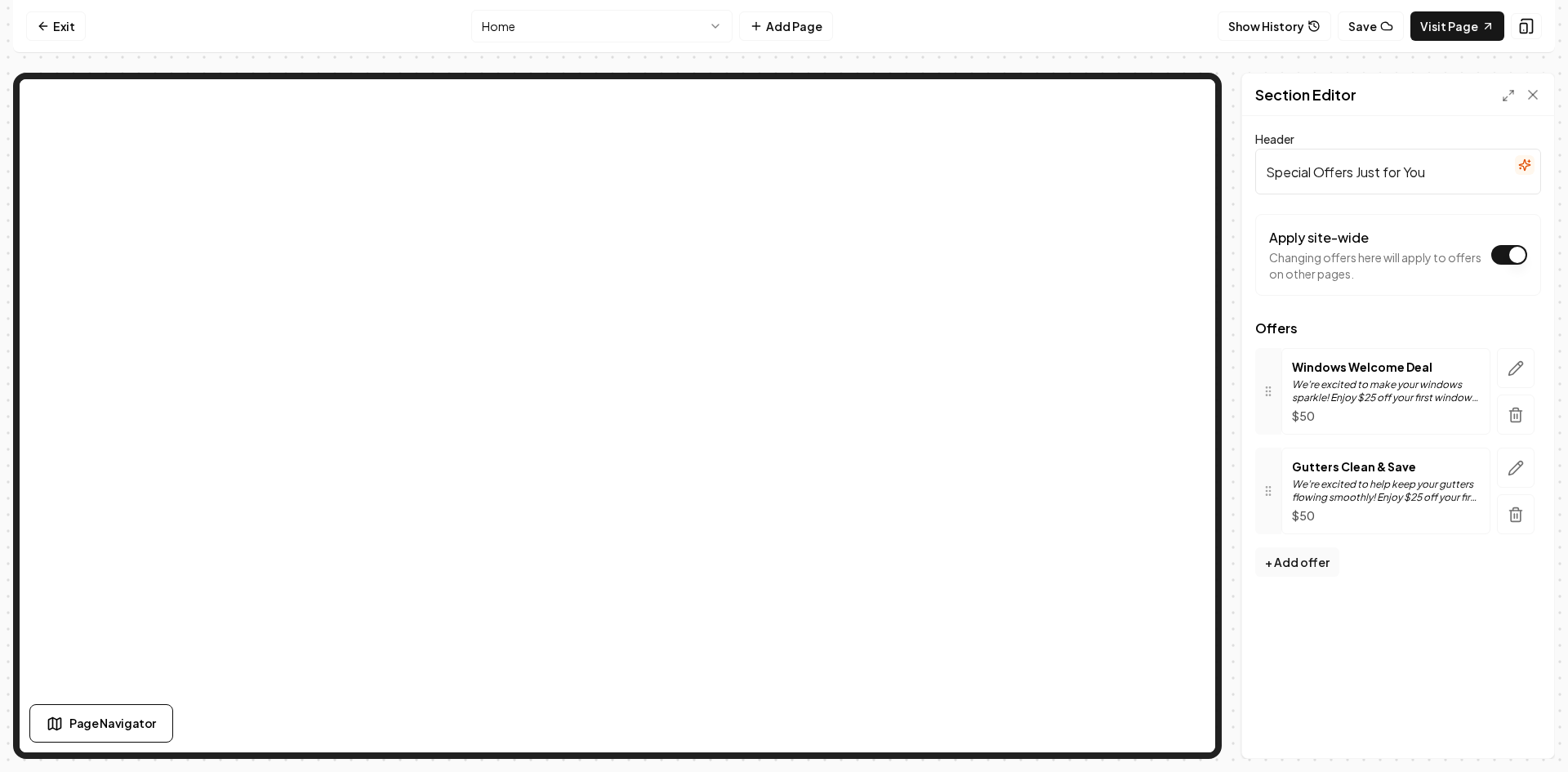
click at [1417, 512] on p "$50" at bounding box center [1386, 515] width 188 height 16
click at [1519, 464] on icon "button" at bounding box center [1516, 468] width 16 height 16
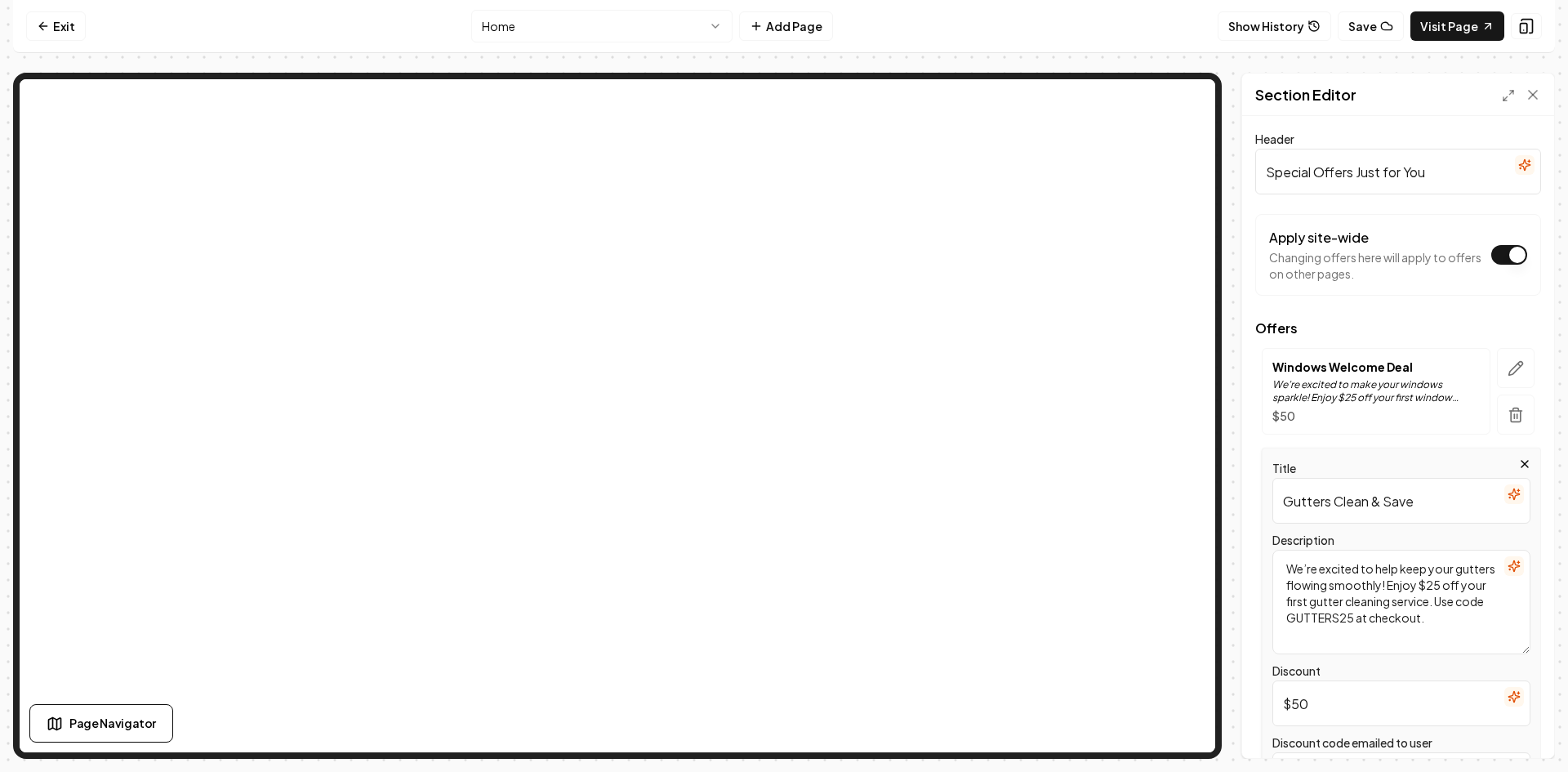
click at [1405, 623] on textarea "We’re excited to help keep your gutters flowing smoothly! Enjoy $25 off your fi…" at bounding box center [1402, 602] width 258 height 105
type textarea "We’re excited to help keep your gutters flowing smoothly! Enjoy $25 off your fi…"
click at [1512, 728] on button "Save" at bounding box center [1517, 730] width 48 height 29
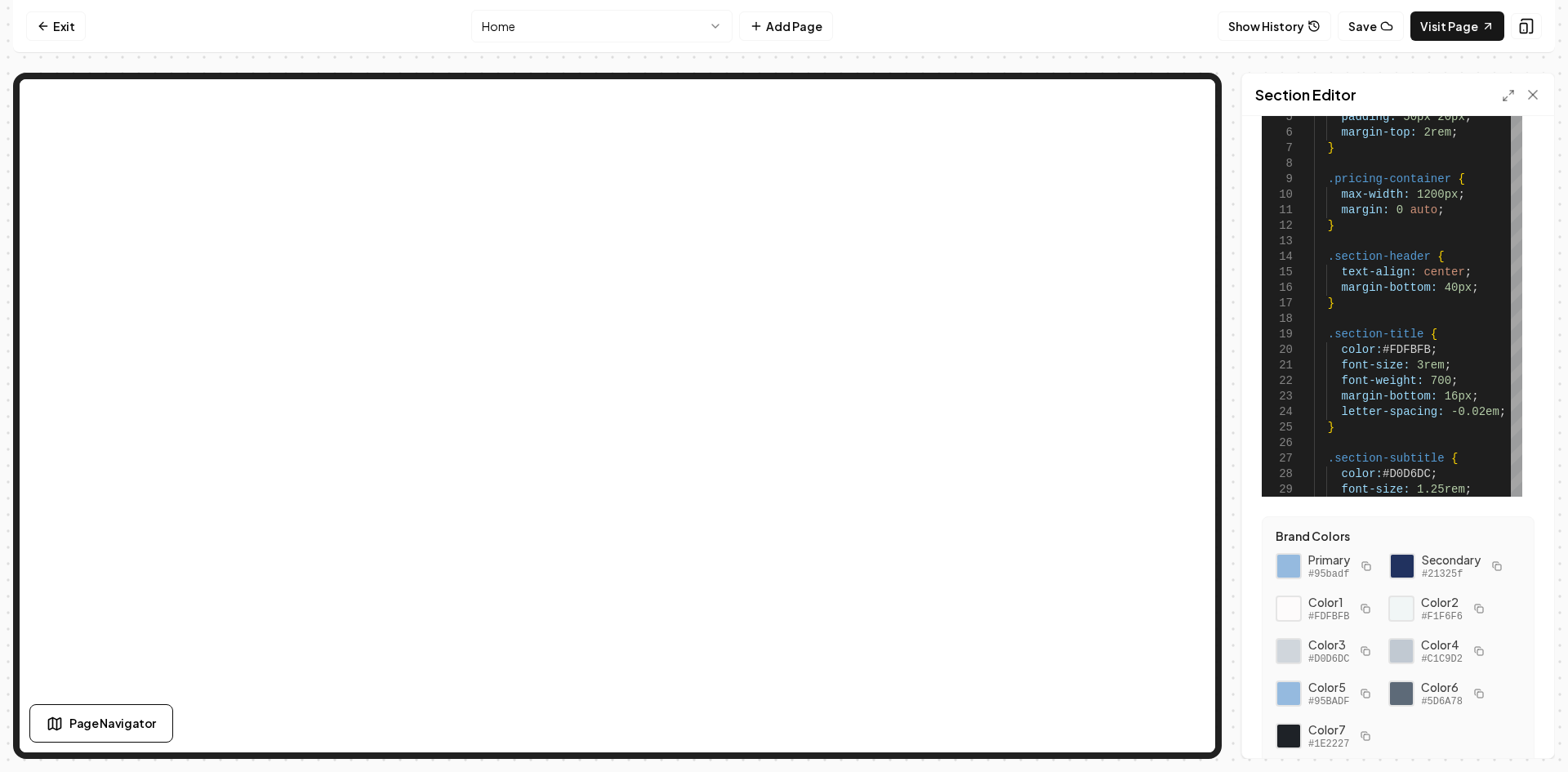
scroll to position [0, 0]
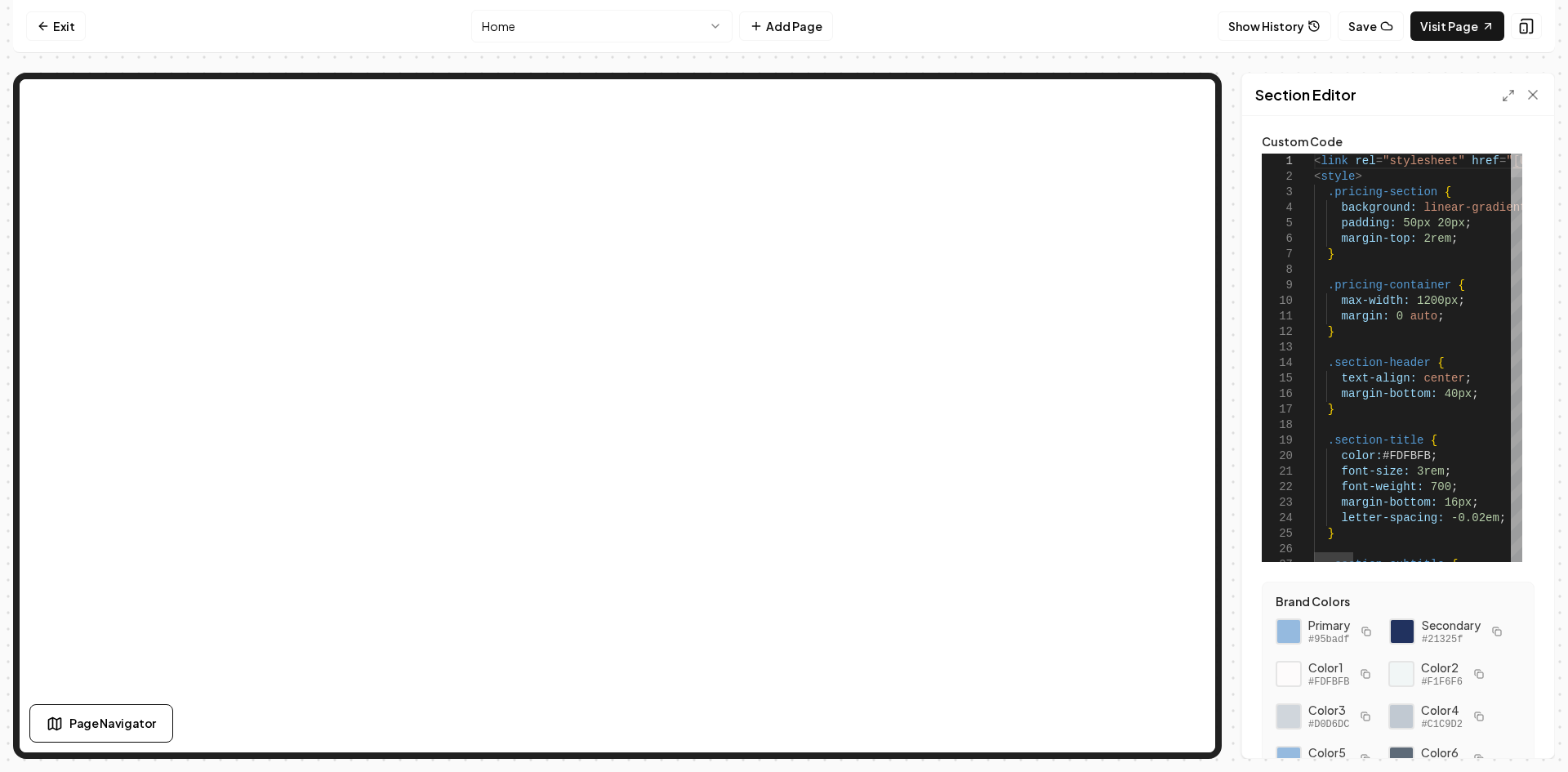
click at [1523, 154] on div at bounding box center [1517, 165] width 12 height 24
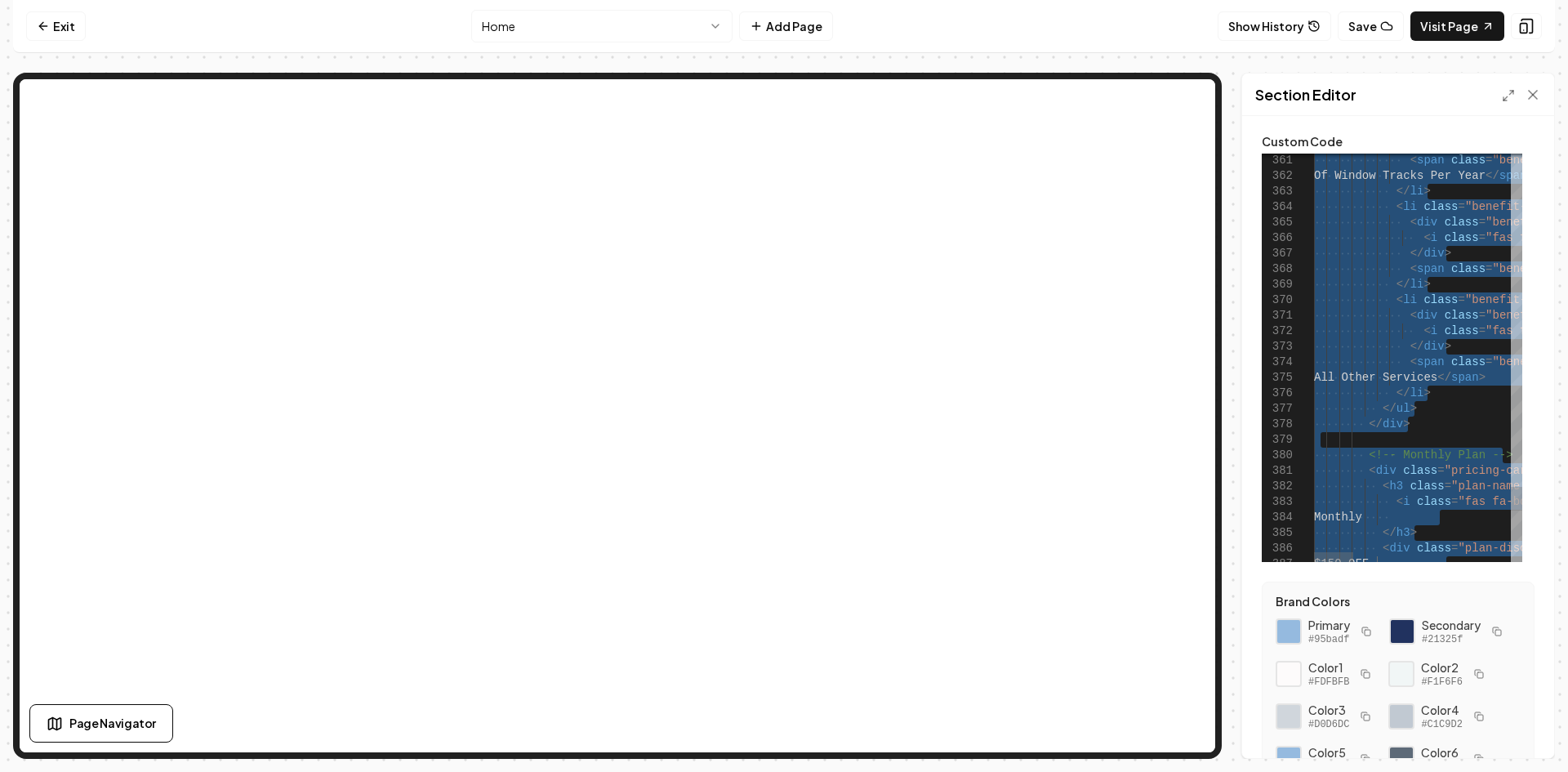
type textarea "**********"
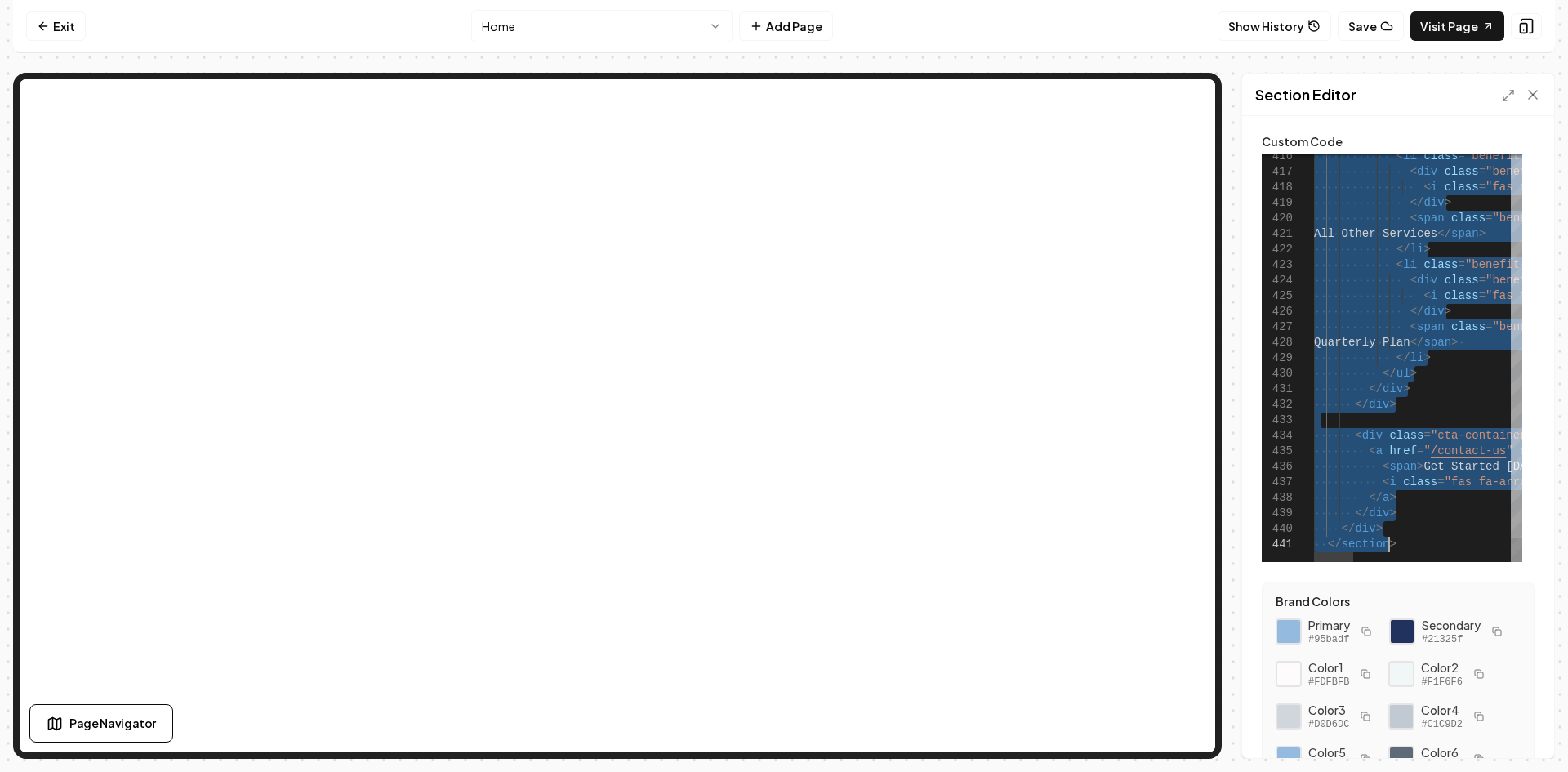
drag, startPoint x: 1280, startPoint y: 164, endPoint x: 1497, endPoint y: 705, distance: 582.9
